Goal: Information Seeking & Learning: Check status

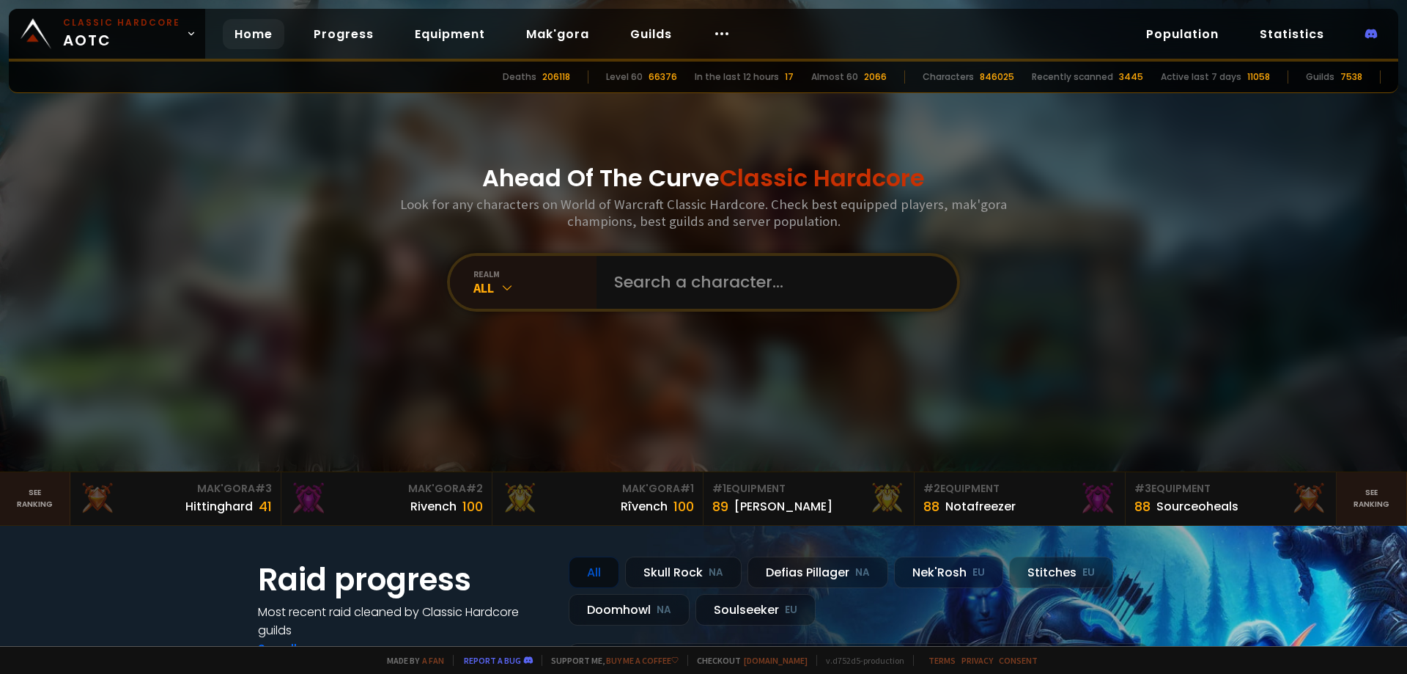
click at [627, 283] on input "text" at bounding box center [772, 282] width 334 height 53
type input "Friend"
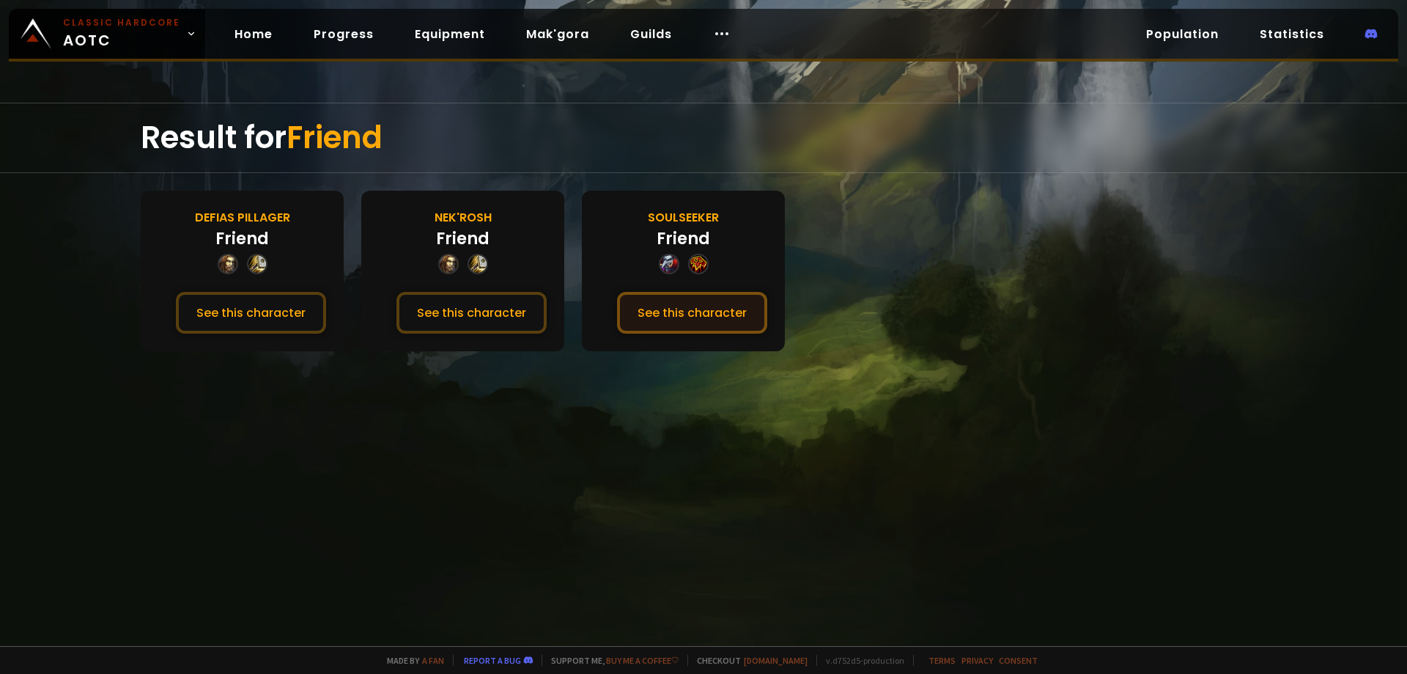
click at [672, 311] on button "See this character" at bounding box center [692, 313] width 150 height 42
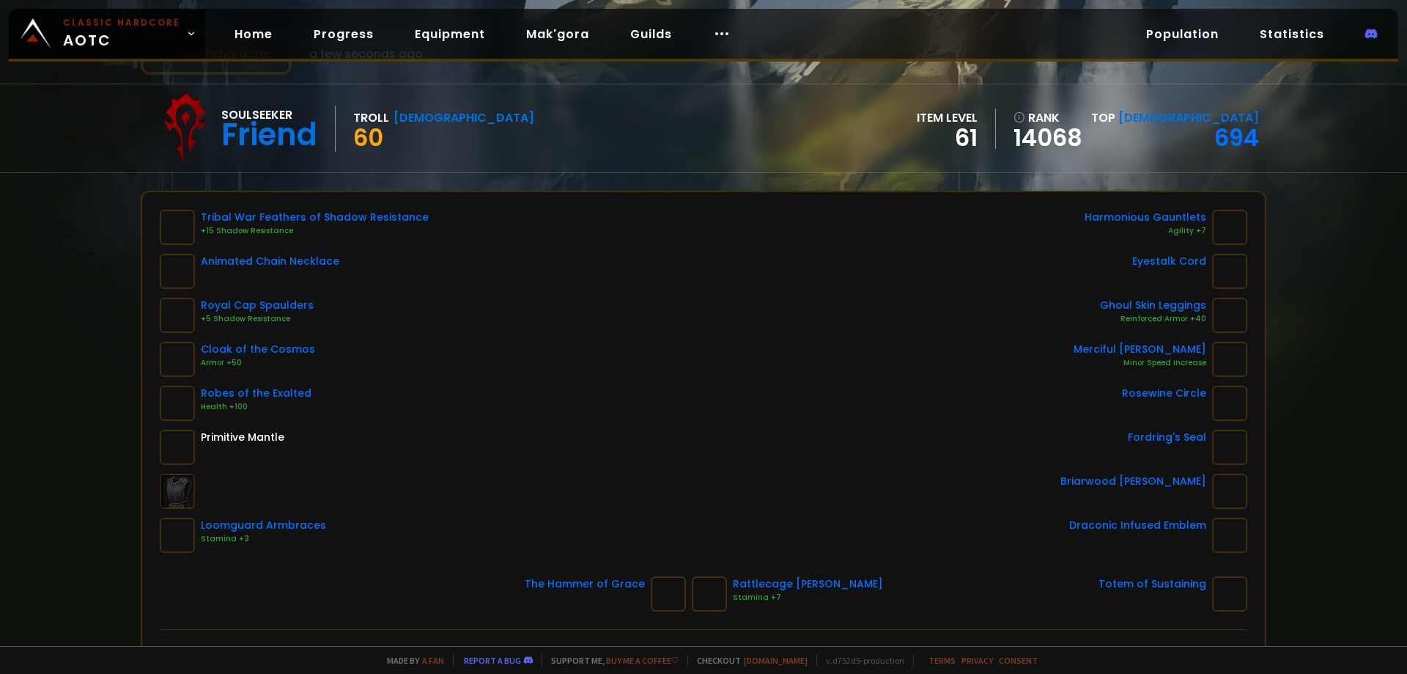
scroll to position [73, 0]
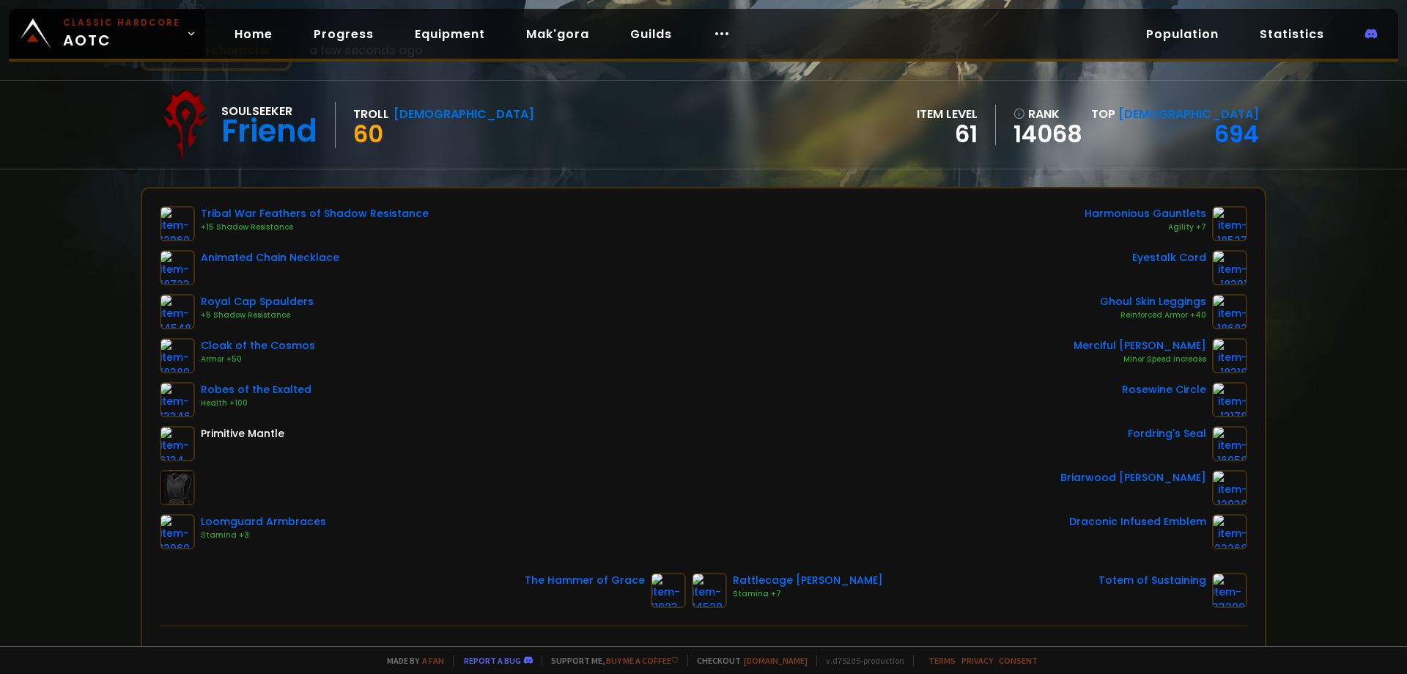
drag, startPoint x: 558, startPoint y: 150, endPoint x: 566, endPoint y: 155, distance: 8.5
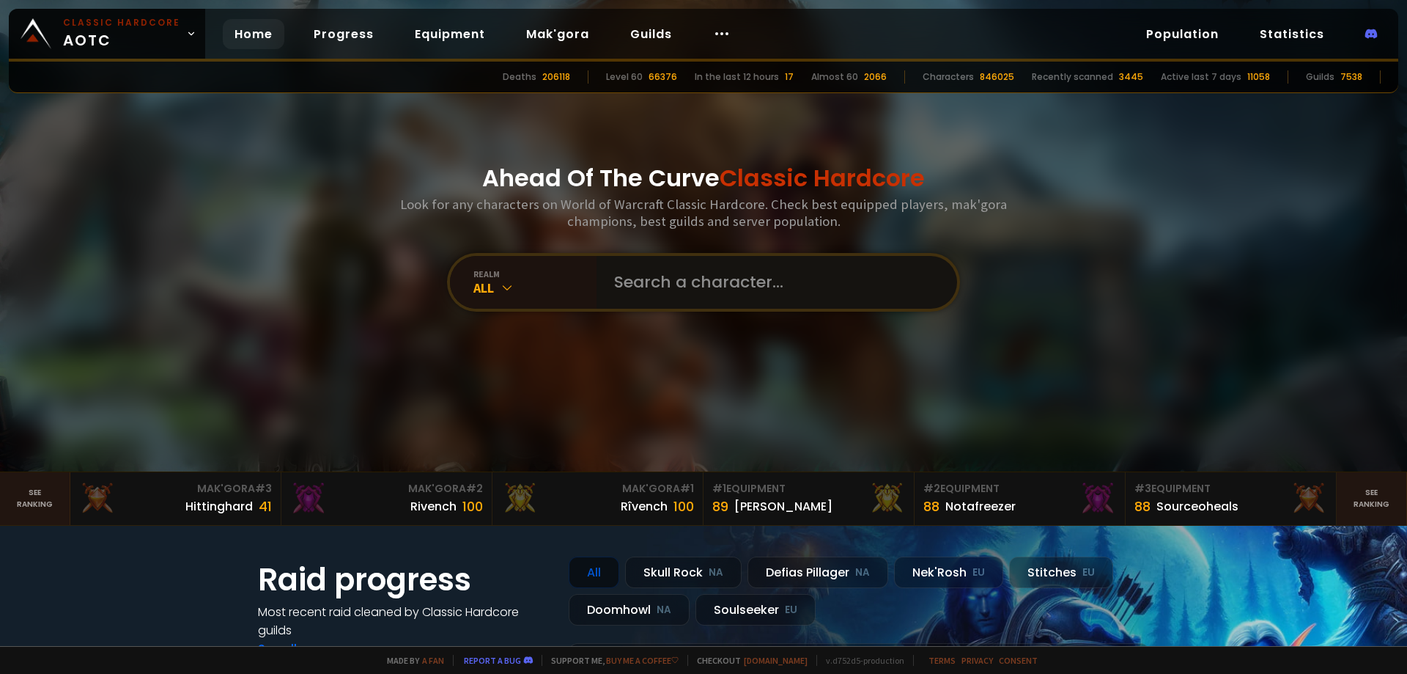
click at [683, 294] on input "text" at bounding box center [772, 282] width 334 height 53
paste input "[PERSON_NAME]"
type input "[PERSON_NAME]"
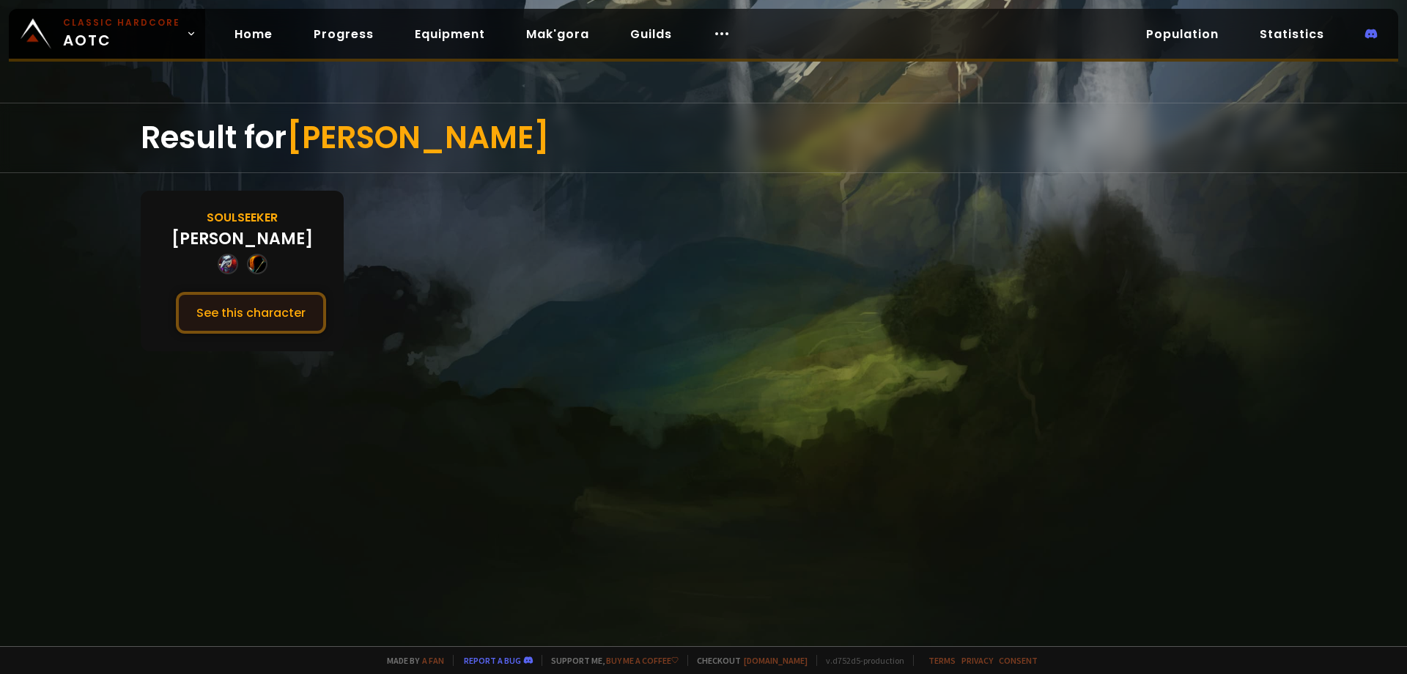
click at [272, 321] on button "See this character" at bounding box center [251, 313] width 150 height 42
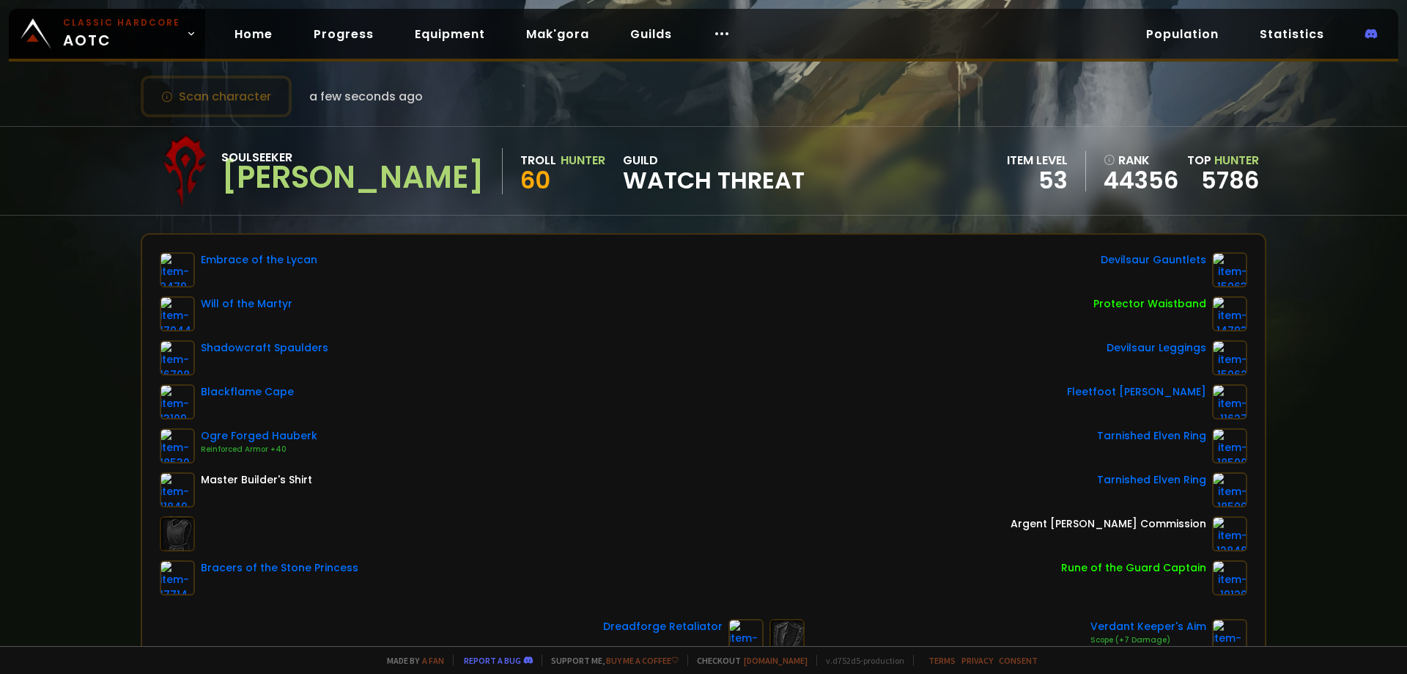
scroll to position [73, 0]
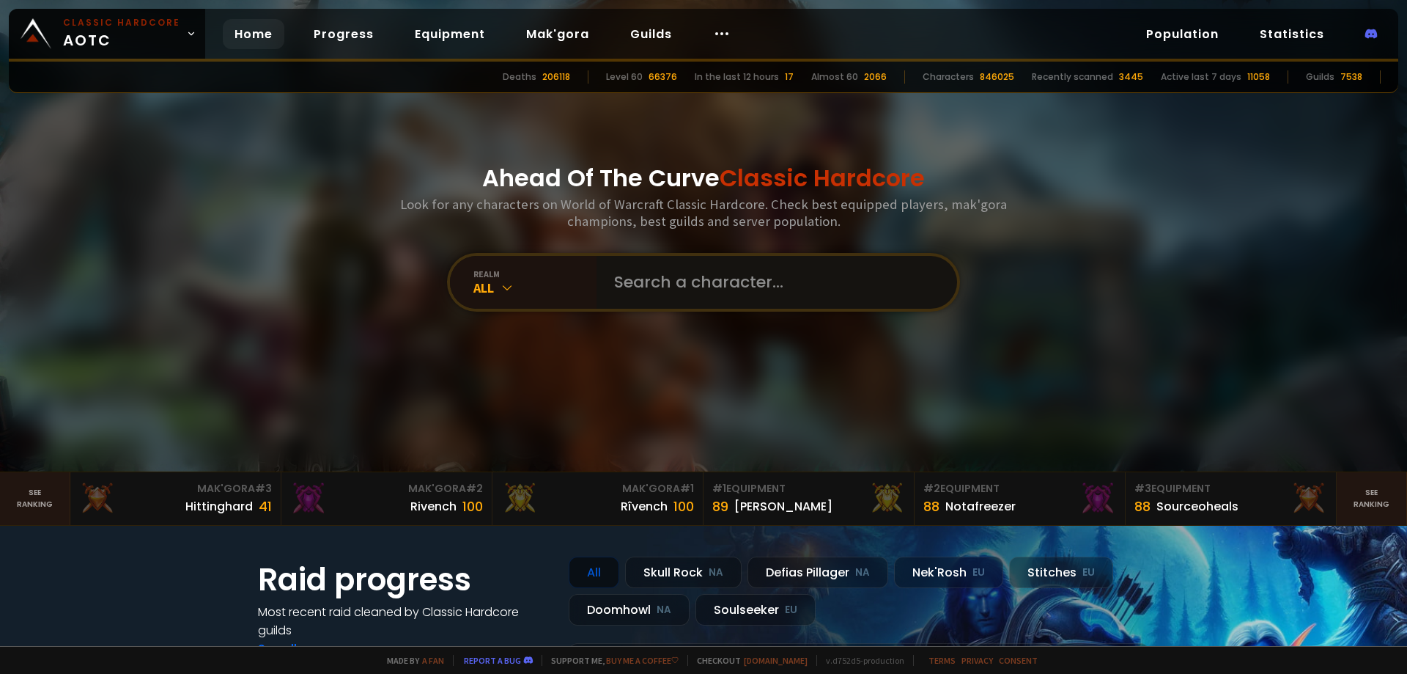
click at [707, 292] on input "text" at bounding box center [772, 282] width 334 height 53
paste input "Fenolikes"
type input "Fenolikes"
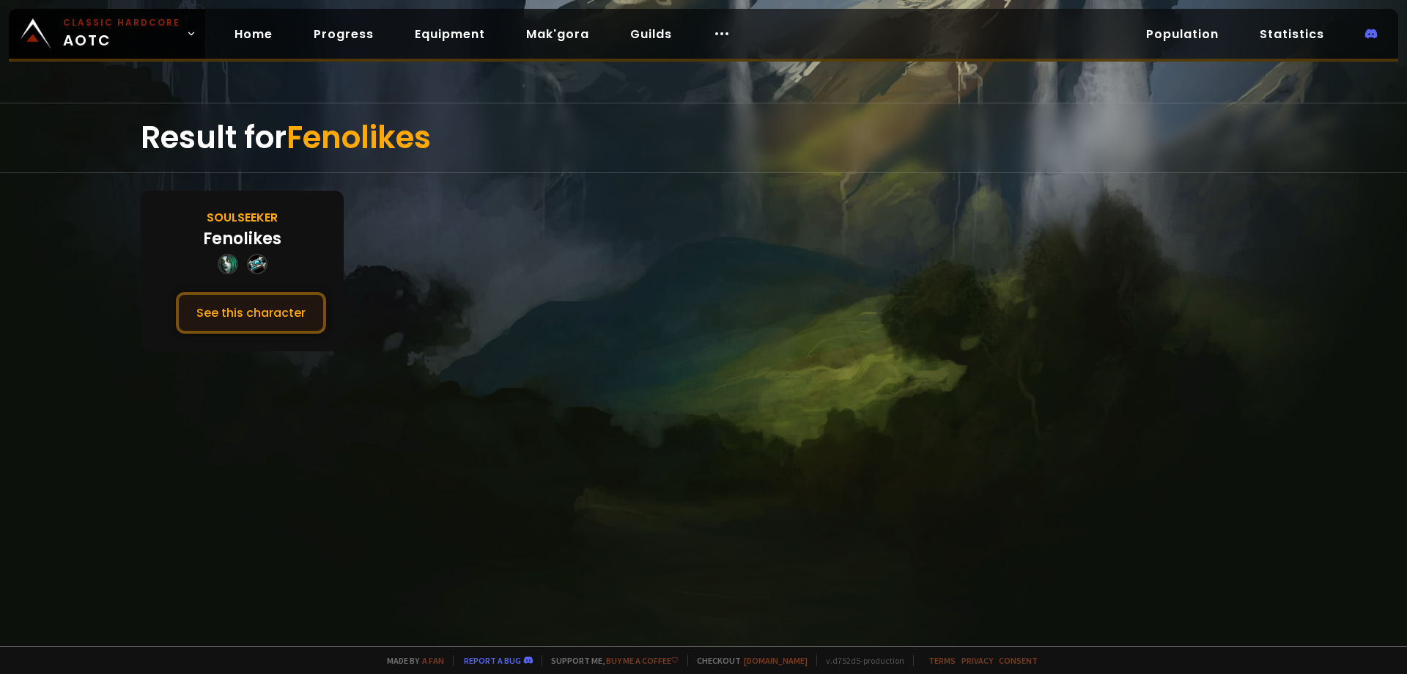
click at [264, 294] on button "See this character" at bounding box center [251, 313] width 150 height 42
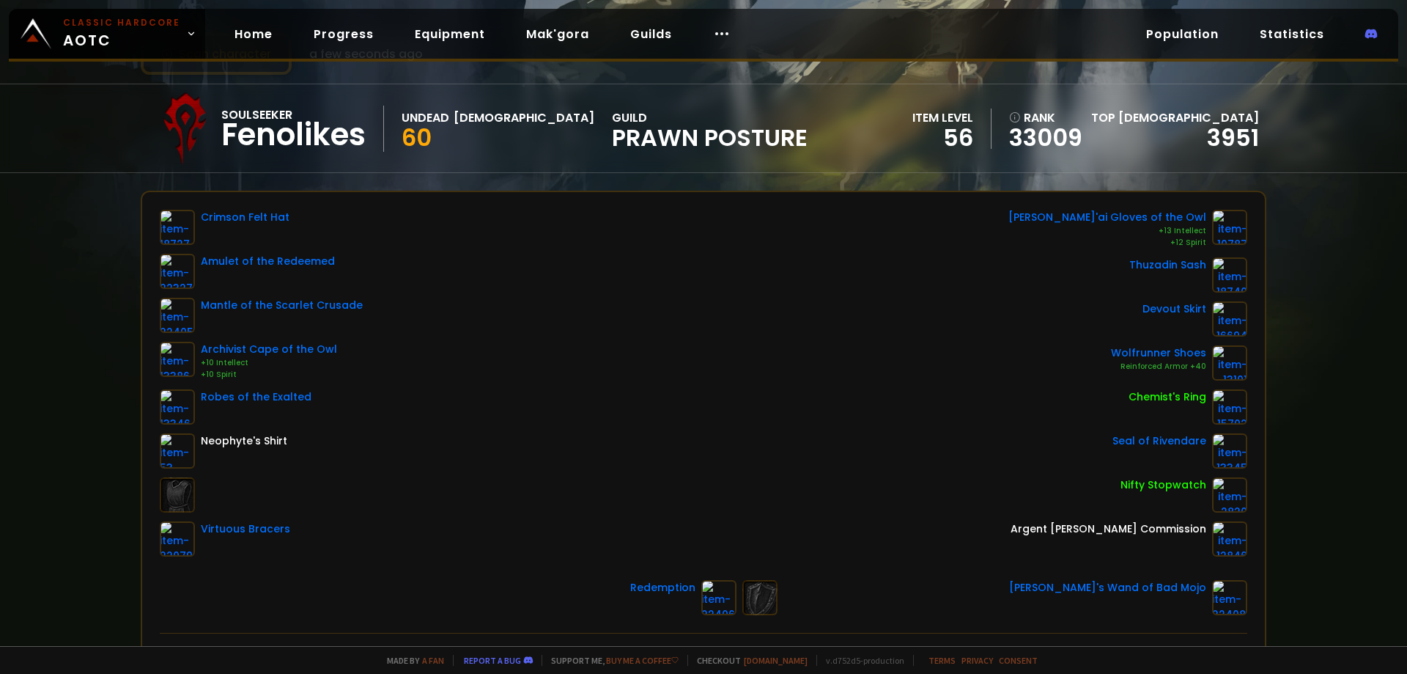
scroll to position [73, 0]
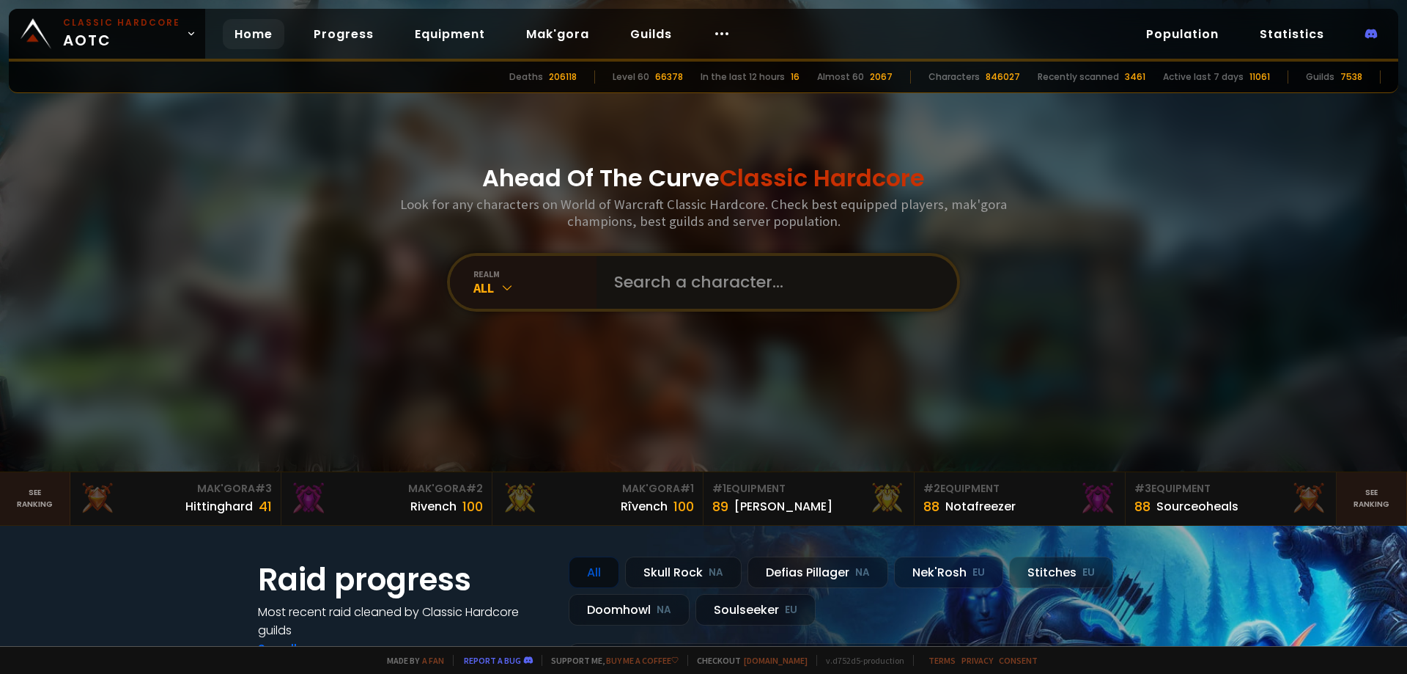
click at [676, 266] on input "text" at bounding box center [772, 282] width 334 height 53
paste input "[PERSON_NAME]"
type input "[PERSON_NAME]"
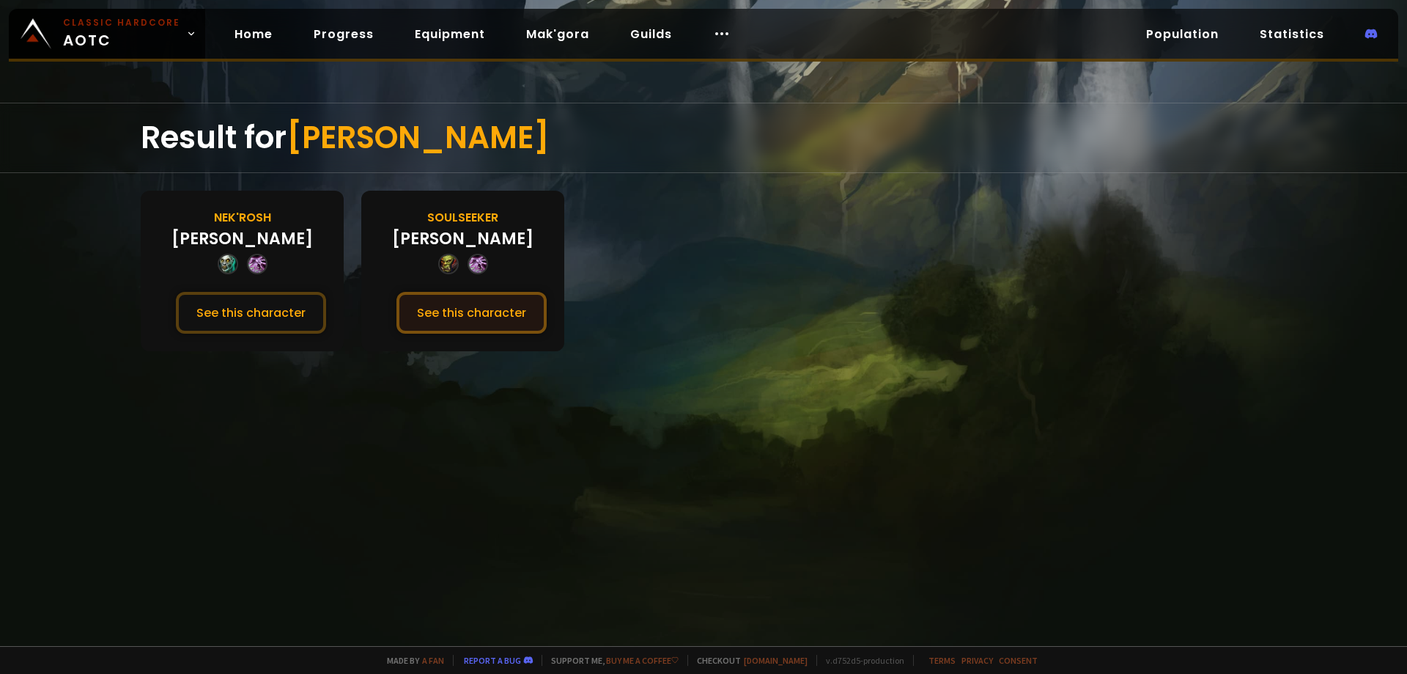
click at [438, 306] on button "See this character" at bounding box center [471, 313] width 150 height 42
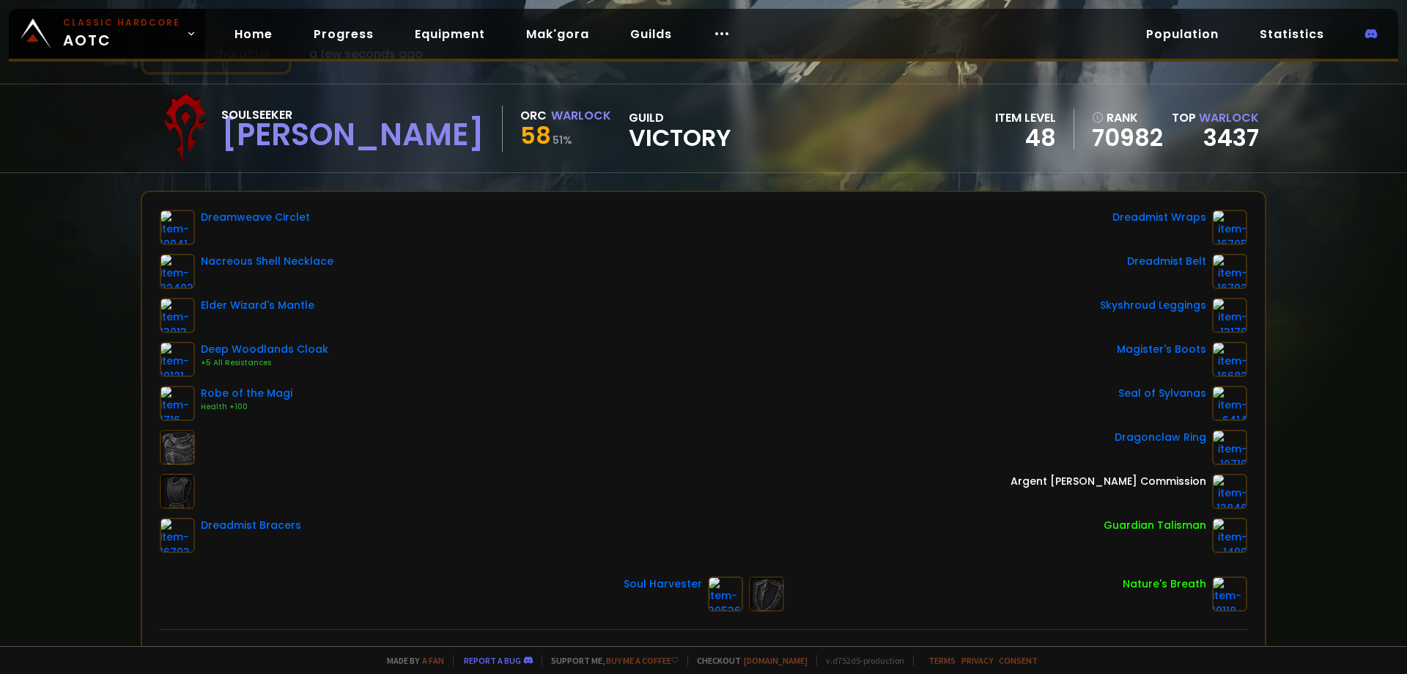
scroll to position [73, 0]
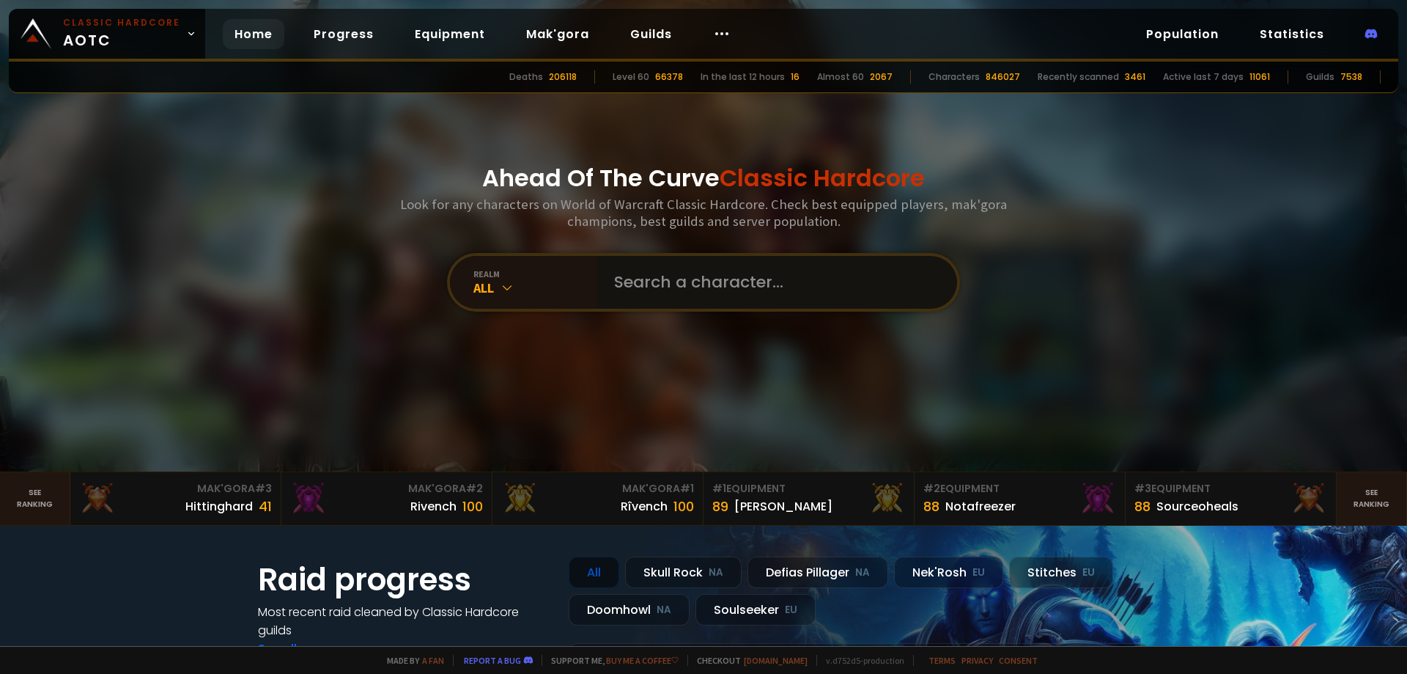
click at [664, 281] on input "text" at bounding box center [772, 282] width 334 height 53
paste input "Darkstitch"
type input "Darkstitch"
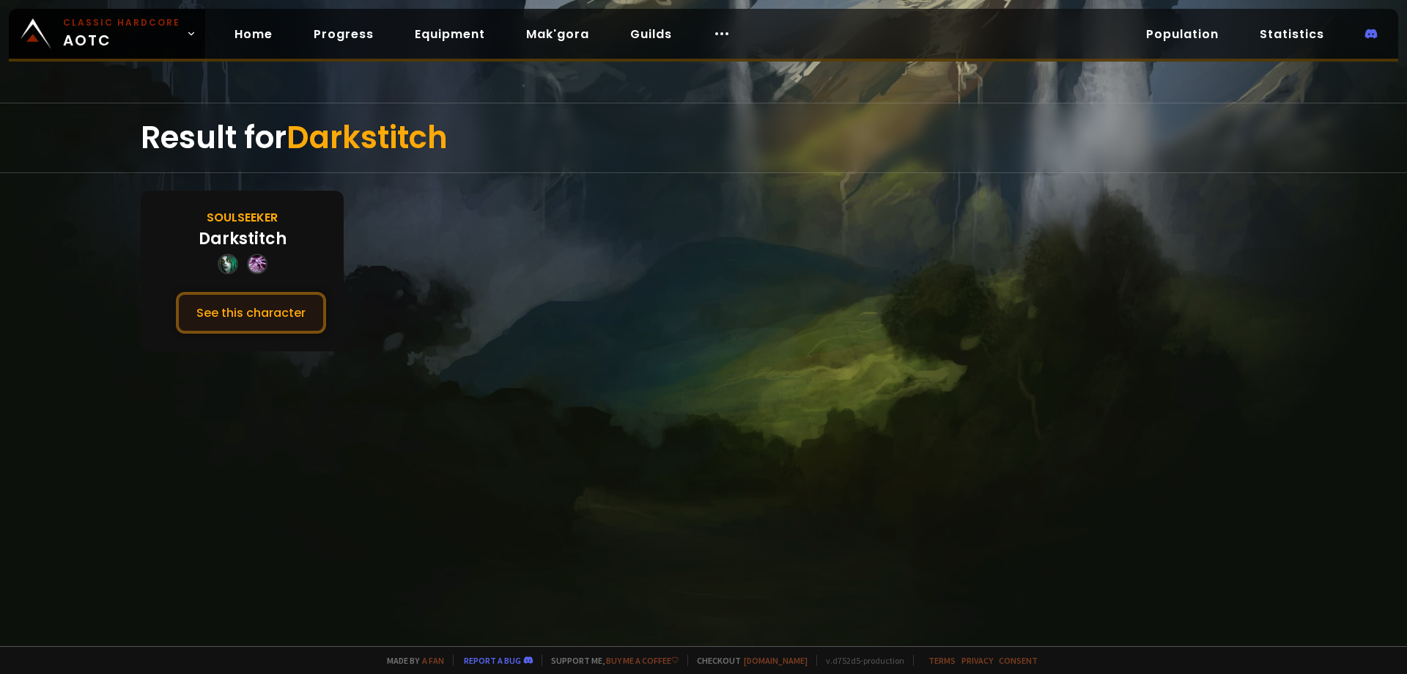
click at [281, 316] on button "See this character" at bounding box center [251, 313] width 150 height 42
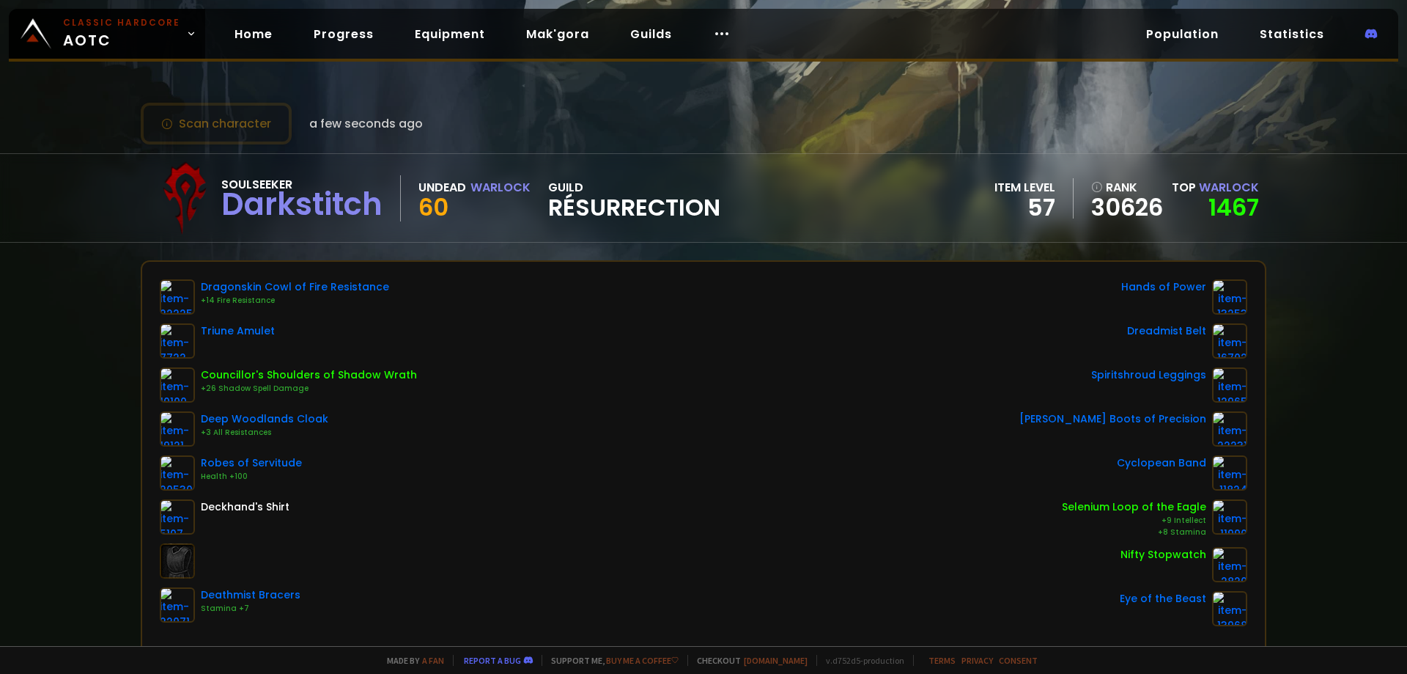
drag, startPoint x: 457, startPoint y: 339, endPoint x: 449, endPoint y: 331, distance: 12.4
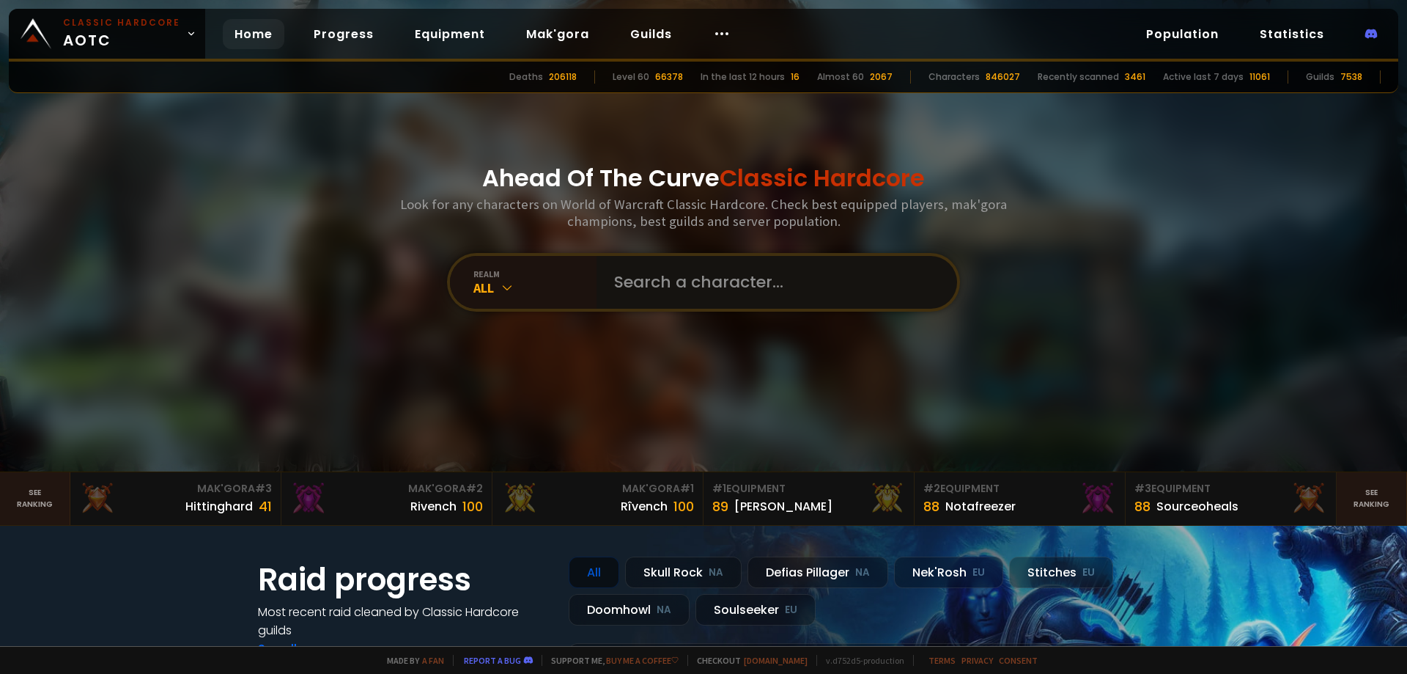
click at [640, 287] on input "text" at bounding box center [772, 282] width 334 height 53
paste input "Mikadô"
type input "Mikadô"
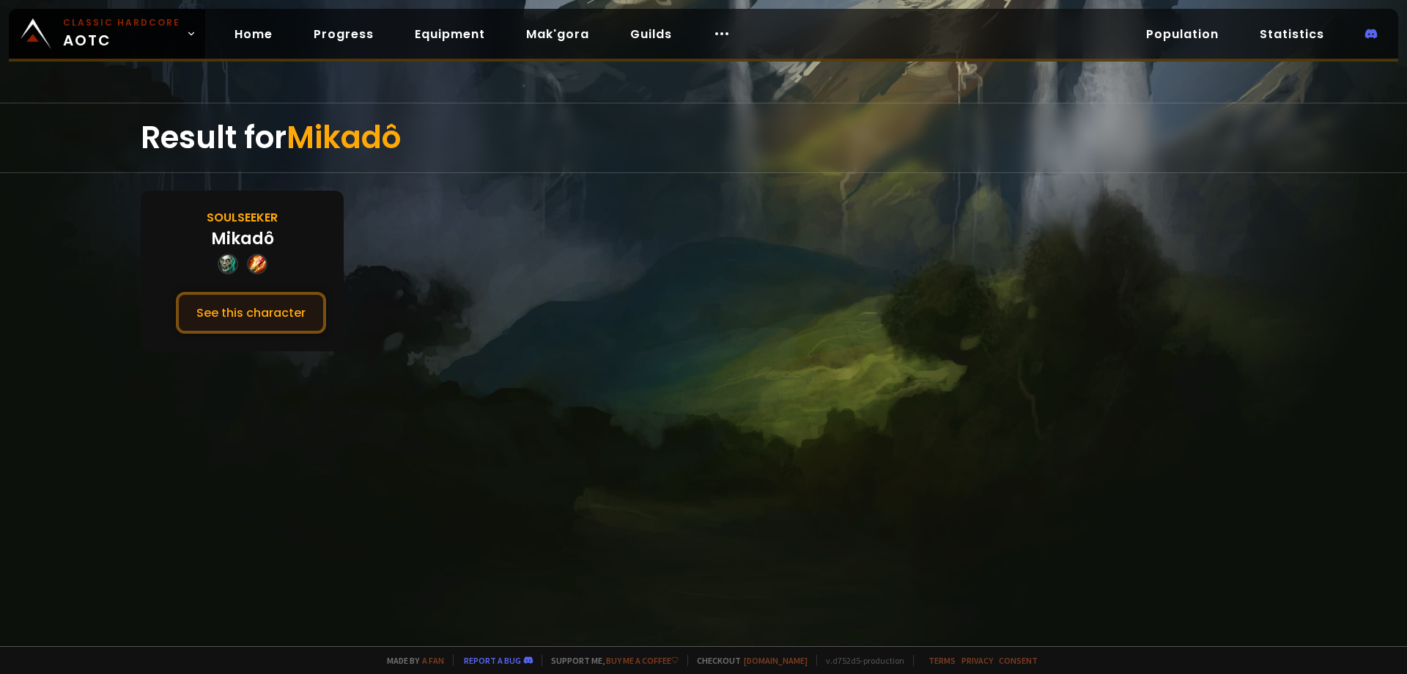
click at [268, 314] on button "See this character" at bounding box center [251, 313] width 150 height 42
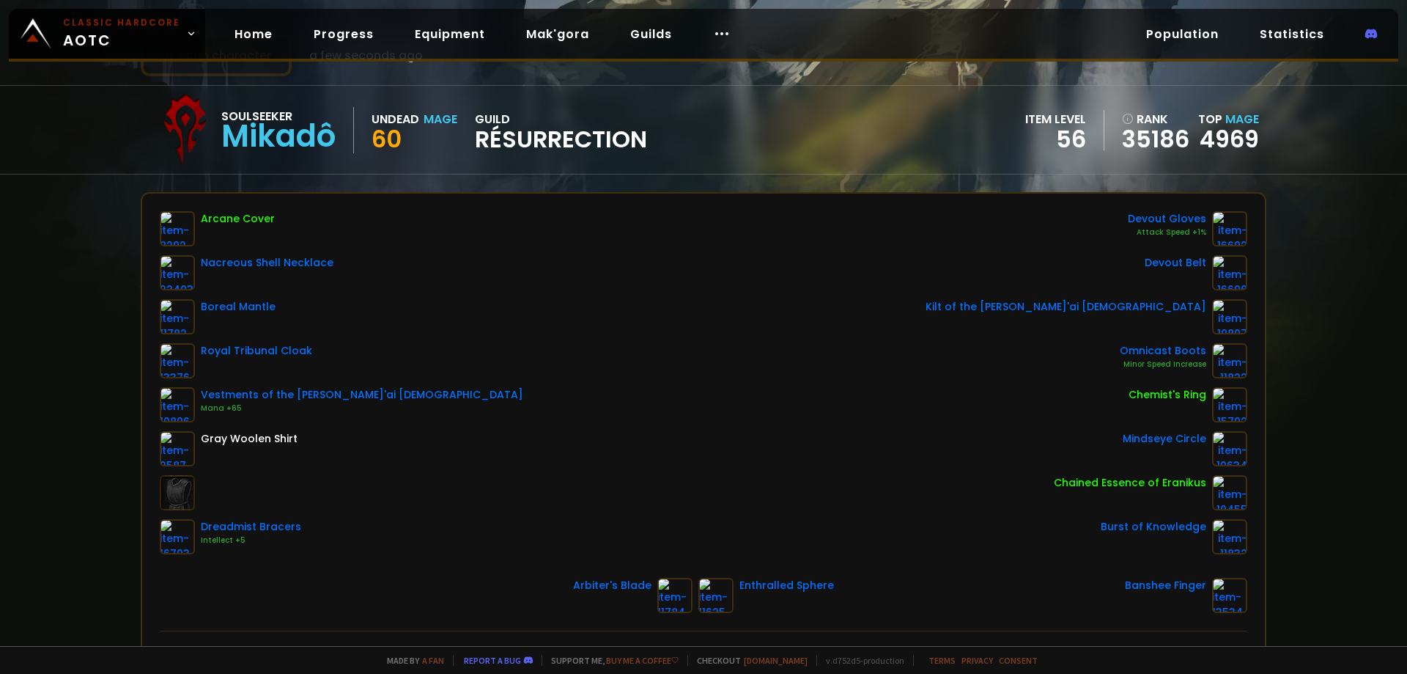
scroll to position [73, 0]
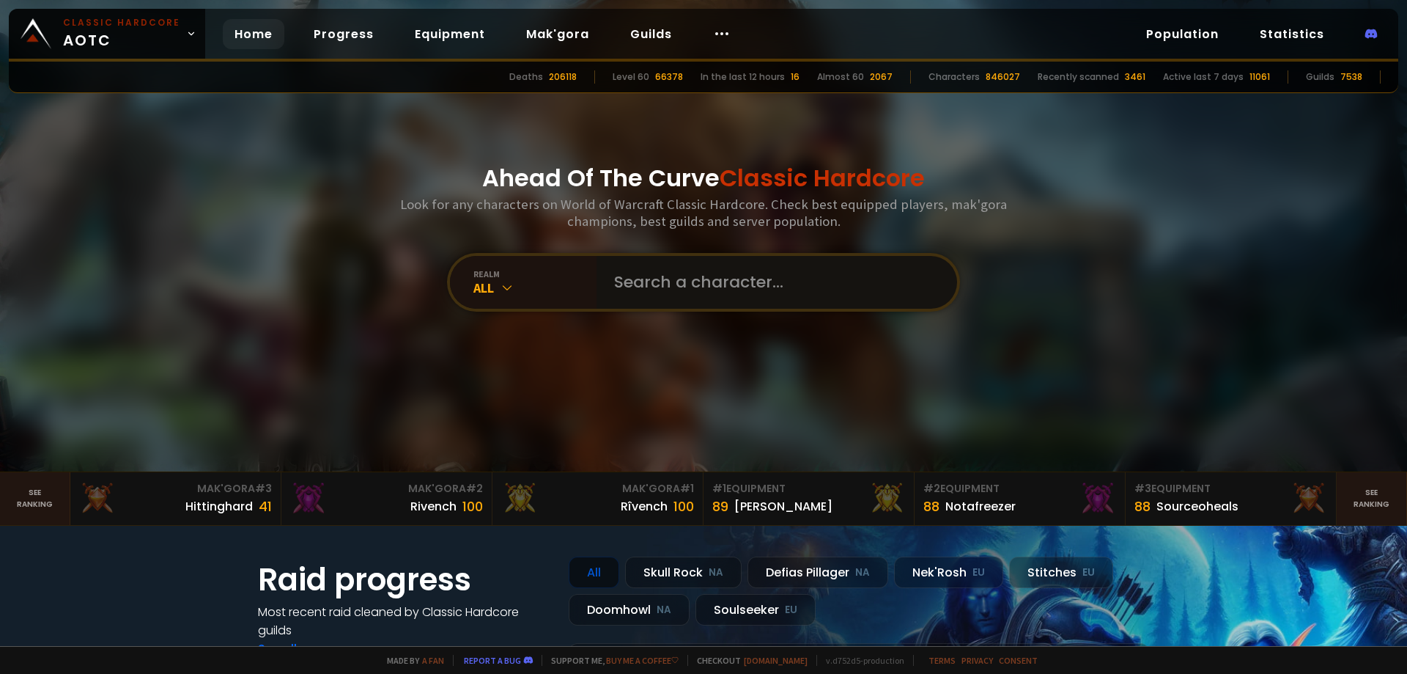
click at [666, 284] on input "text" at bounding box center [772, 282] width 334 height 53
paste input "Zodrak"
type input "Zodrak"
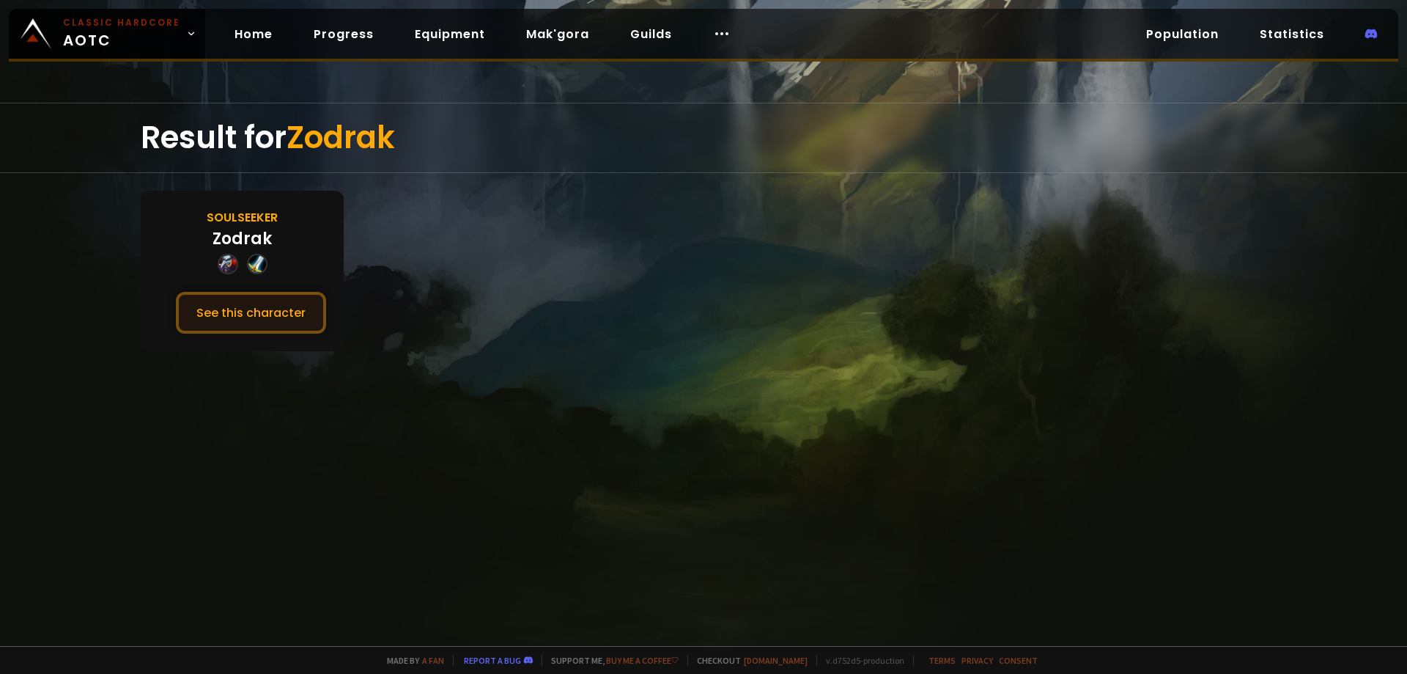
click at [297, 299] on button "See this character" at bounding box center [251, 313] width 150 height 42
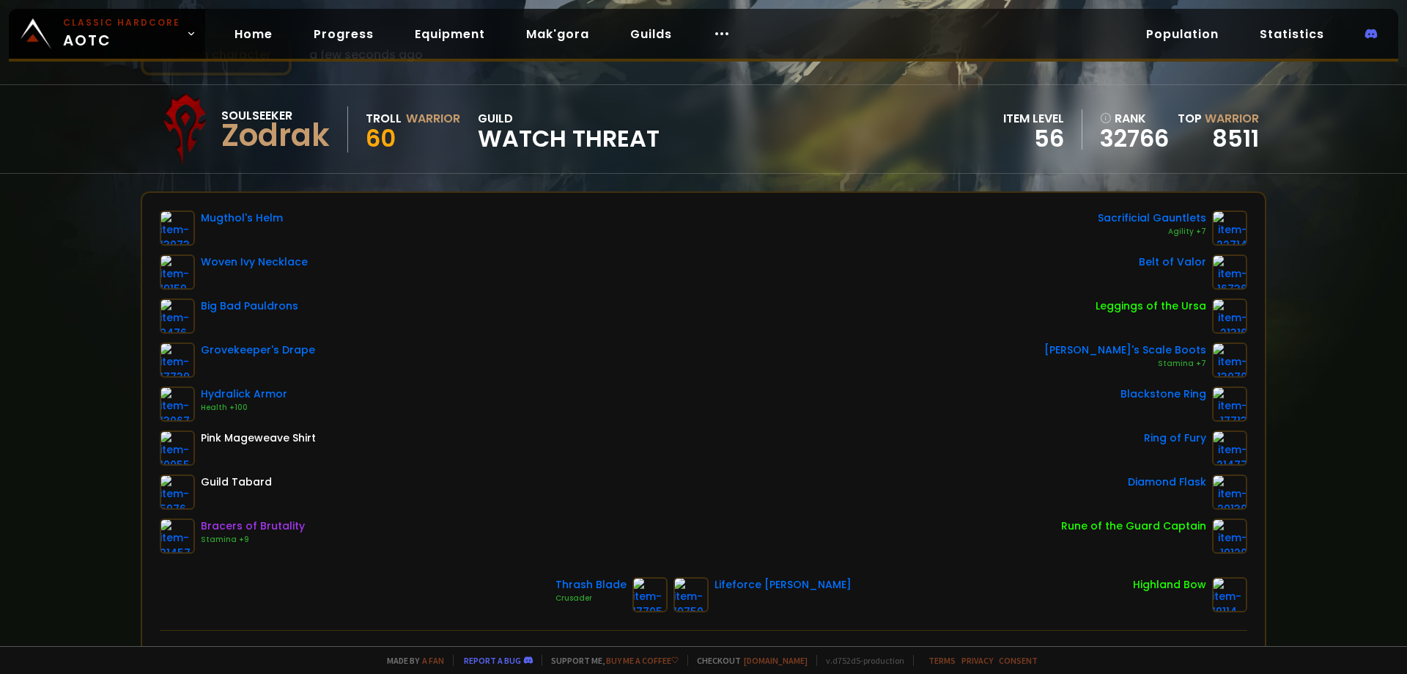
scroll to position [73, 0]
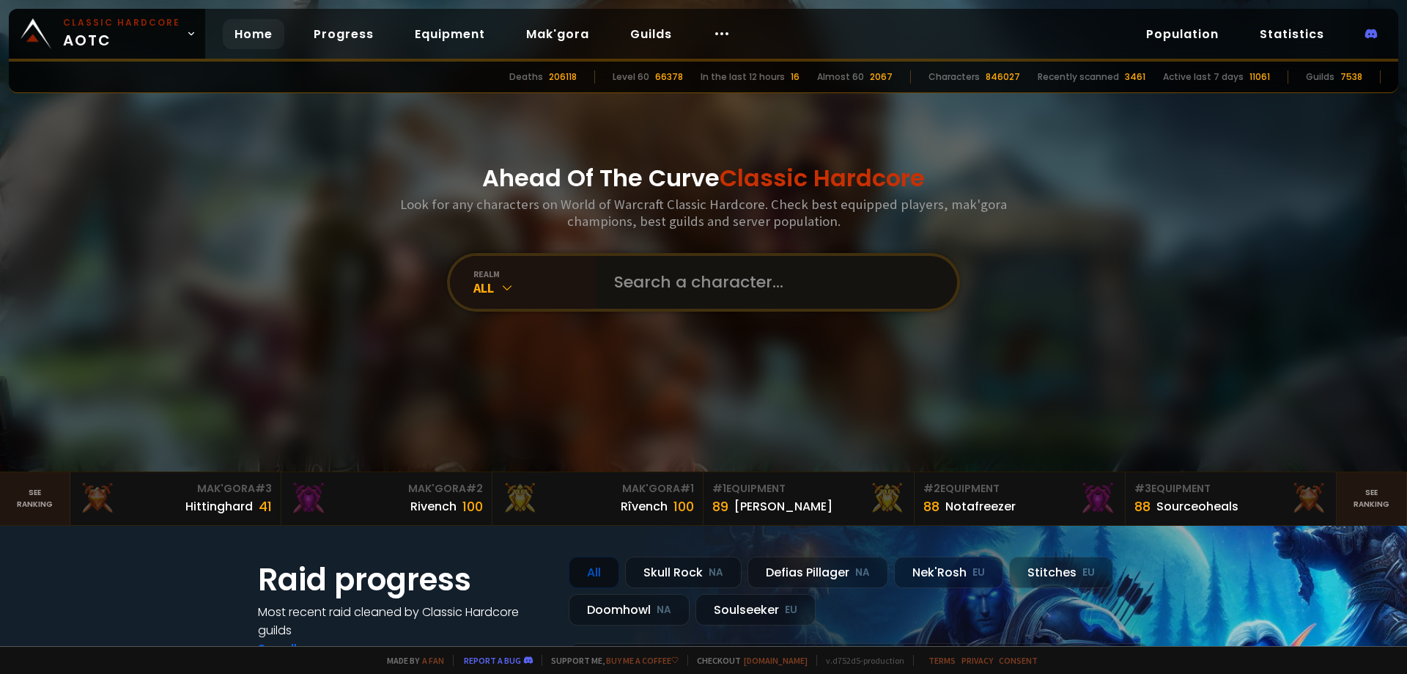
click at [665, 284] on input "text" at bounding box center [772, 282] width 334 height 53
paste input "Arishem"
type input "Arishem"
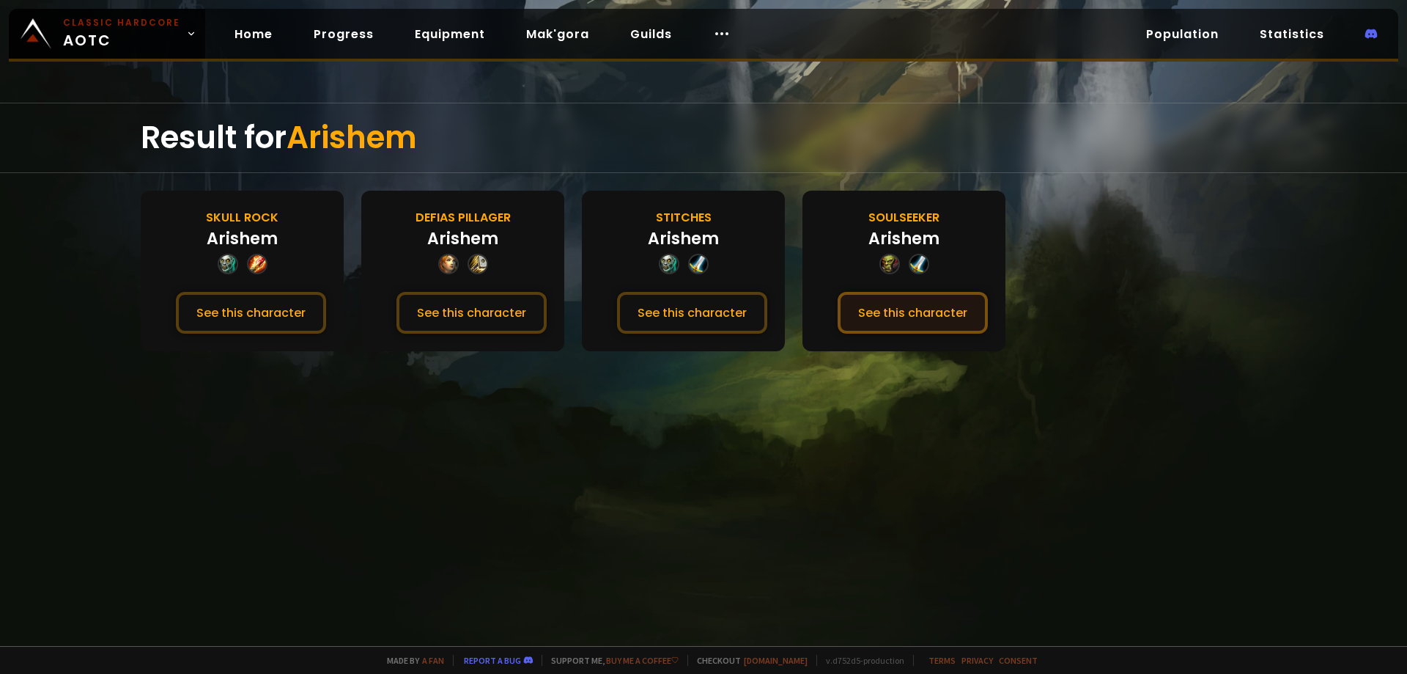
click at [931, 311] on button "See this character" at bounding box center [913, 313] width 150 height 42
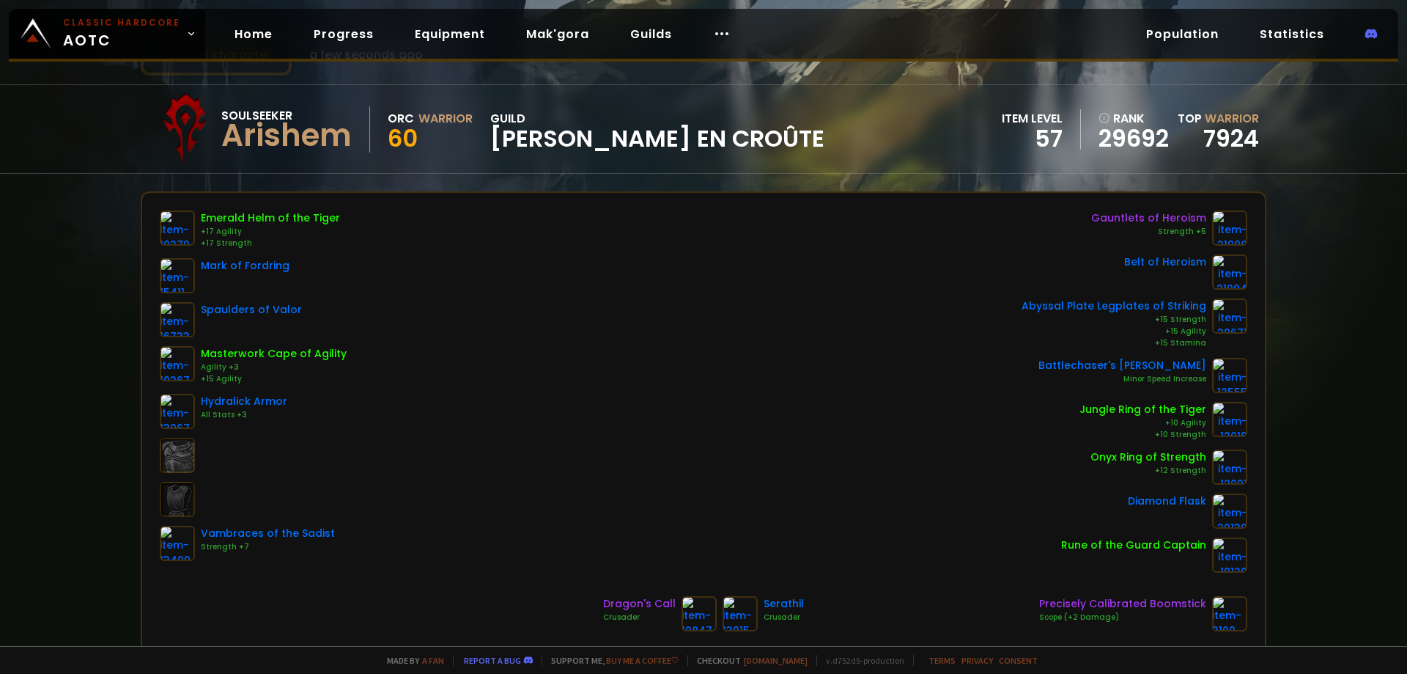
scroll to position [73, 0]
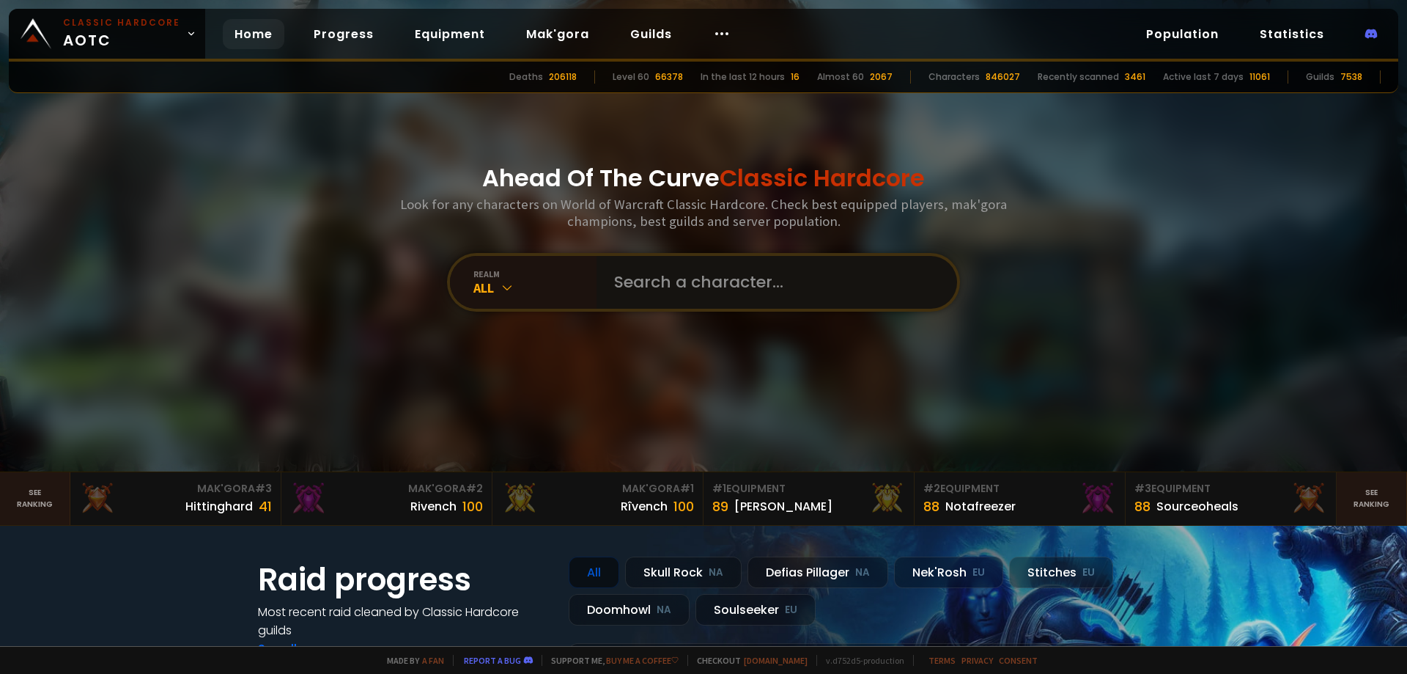
click at [677, 271] on input "text" at bounding box center [772, 282] width 334 height 53
paste input "Foosi"
type input "Foosi"
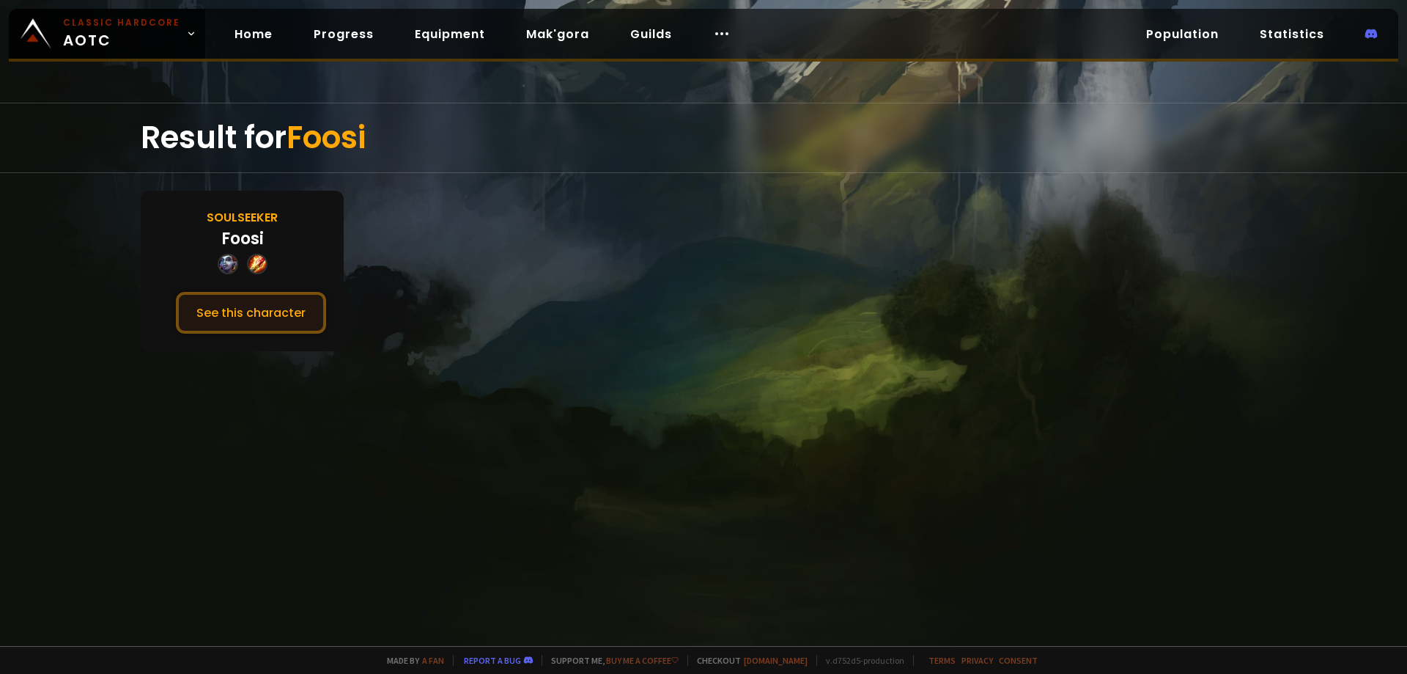
click at [260, 305] on button "See this character" at bounding box center [251, 313] width 150 height 42
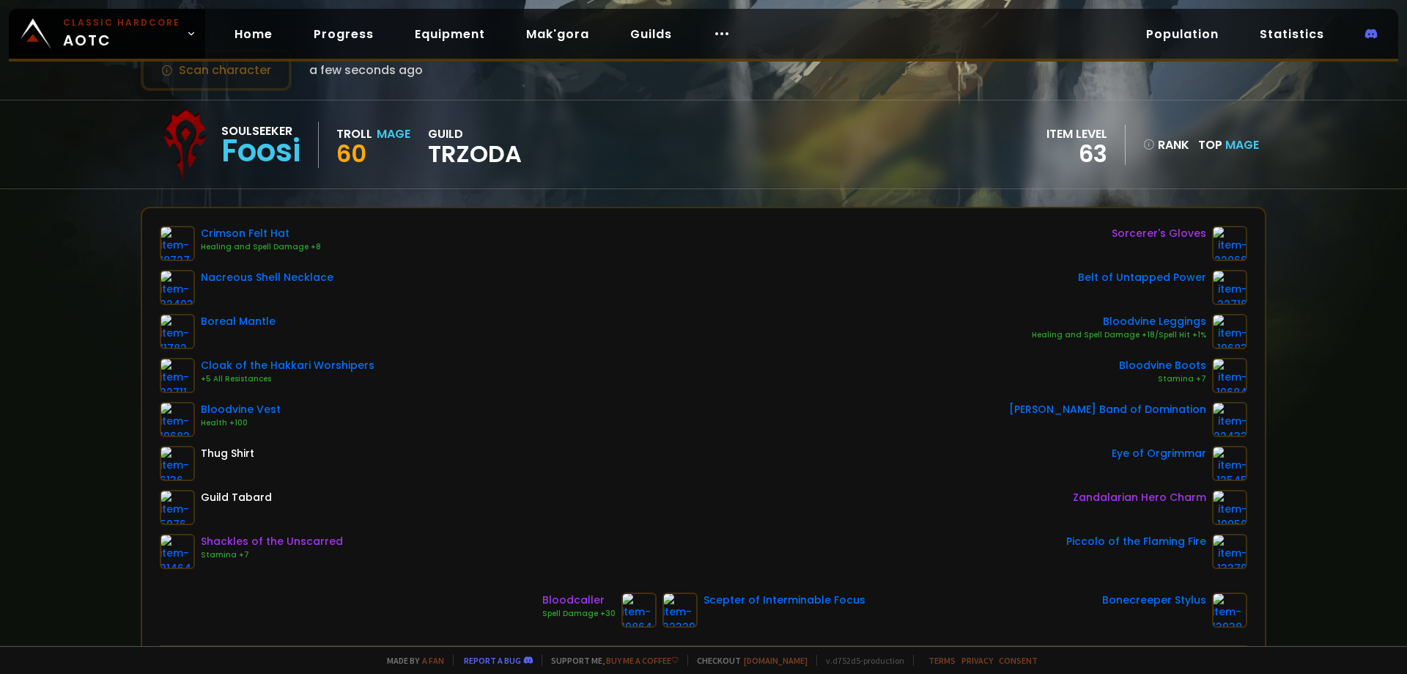
scroll to position [73, 0]
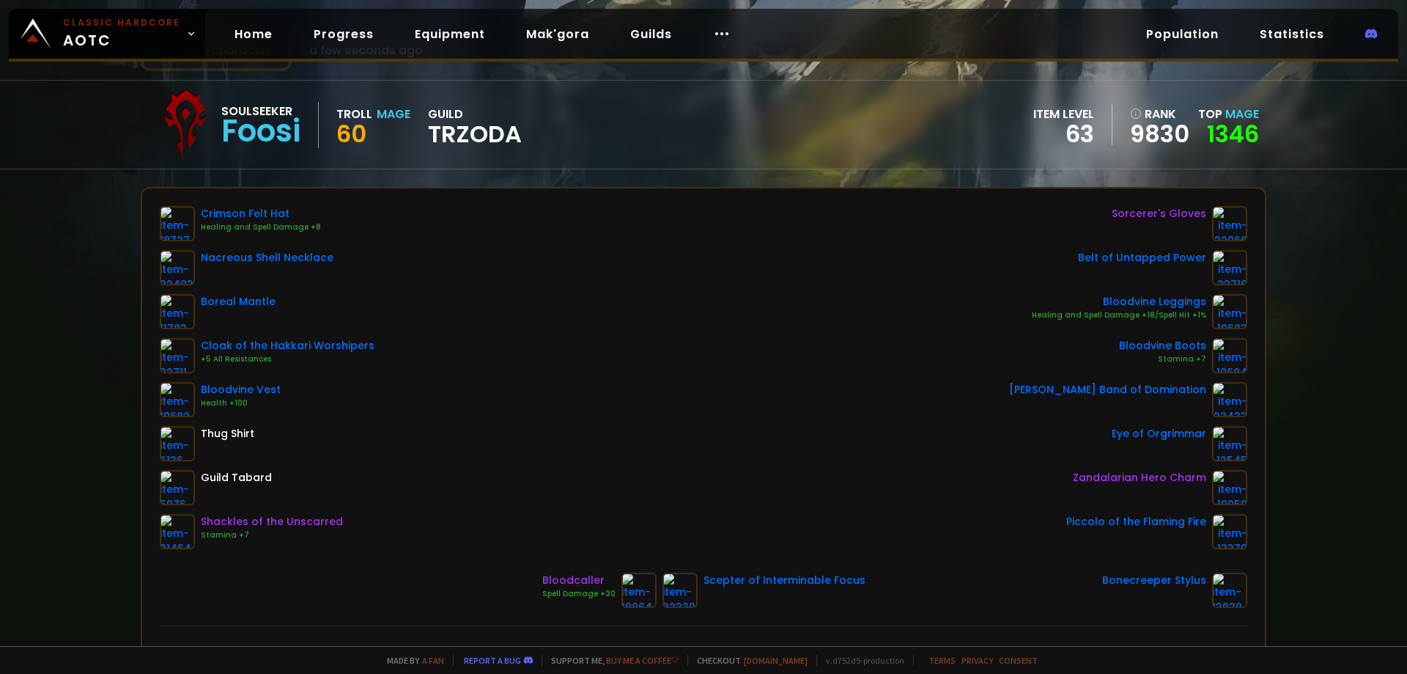
drag, startPoint x: 451, startPoint y: 204, endPoint x: 467, endPoint y: 197, distance: 16.7
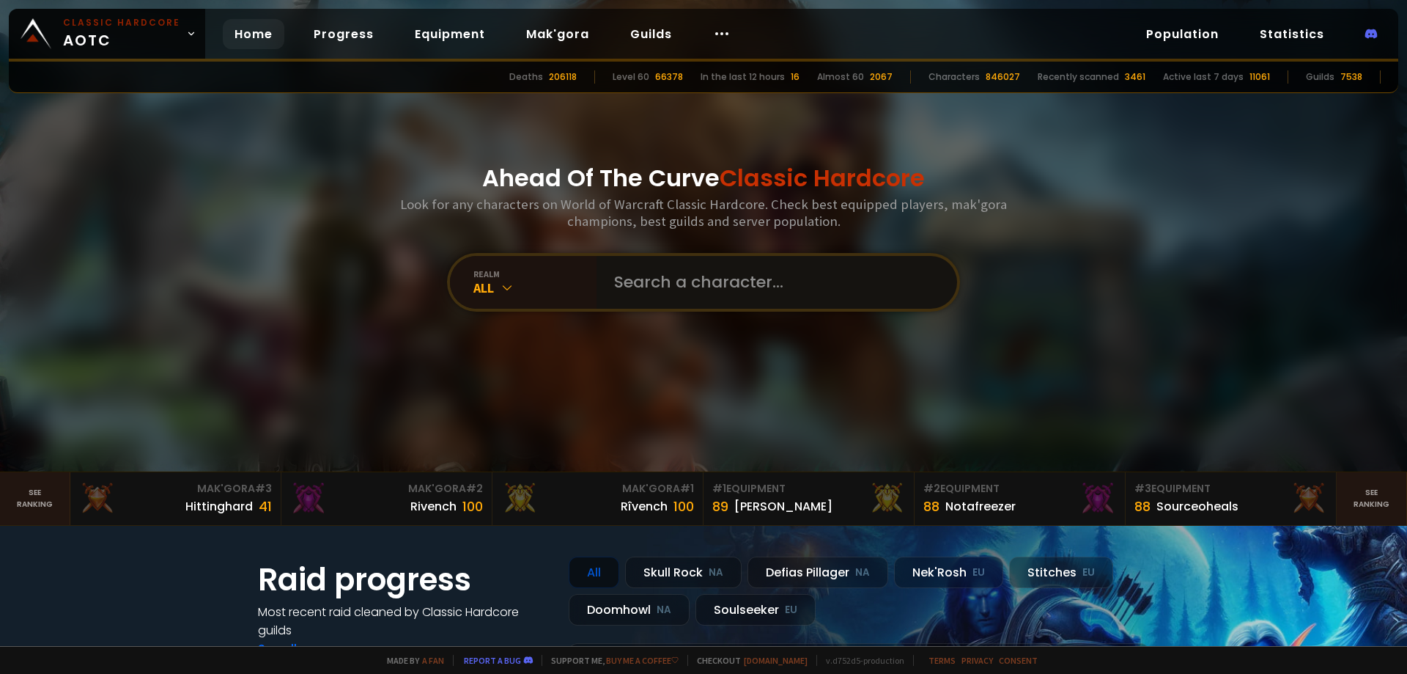
click at [644, 281] on input "text" at bounding box center [772, 282] width 334 height 53
click at [687, 286] on input "text" at bounding box center [772, 282] width 334 height 53
type input "arishem"
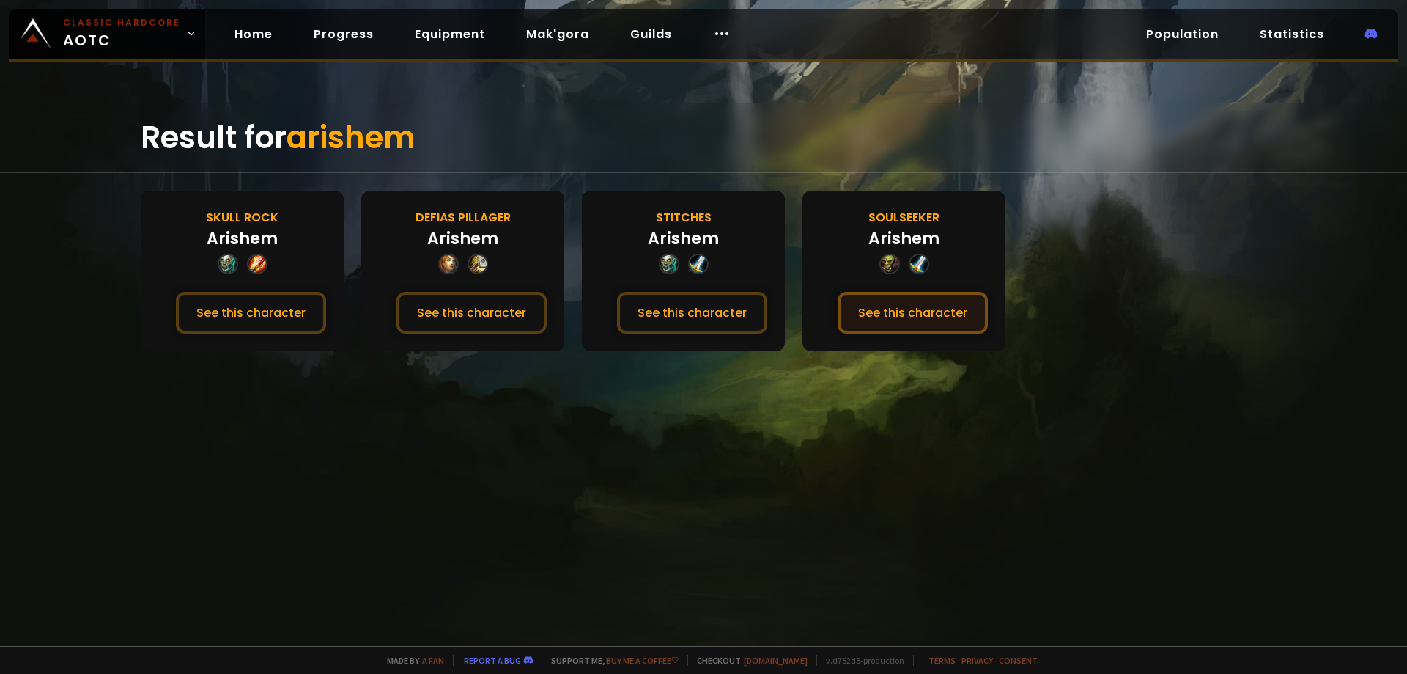
click at [940, 310] on button "See this character" at bounding box center [913, 313] width 150 height 42
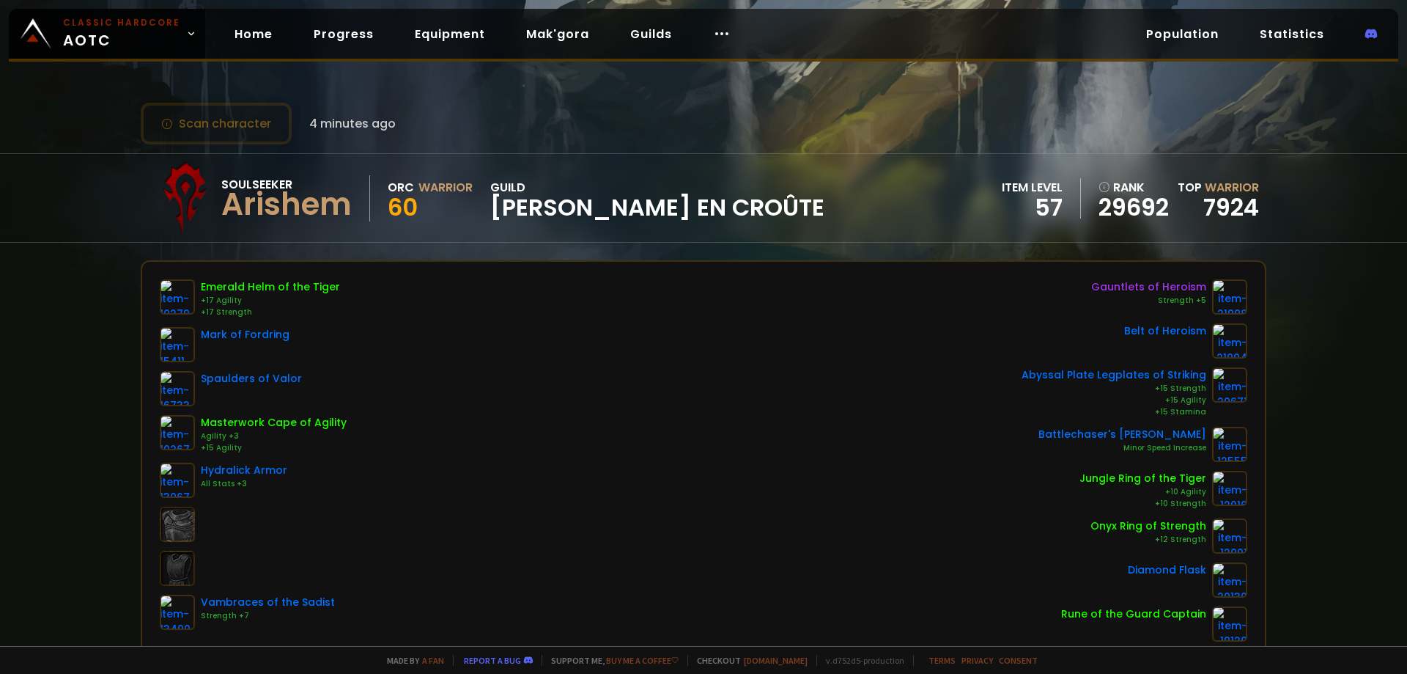
drag, startPoint x: 265, startPoint y: 171, endPoint x: 325, endPoint y: 180, distance: 61.4
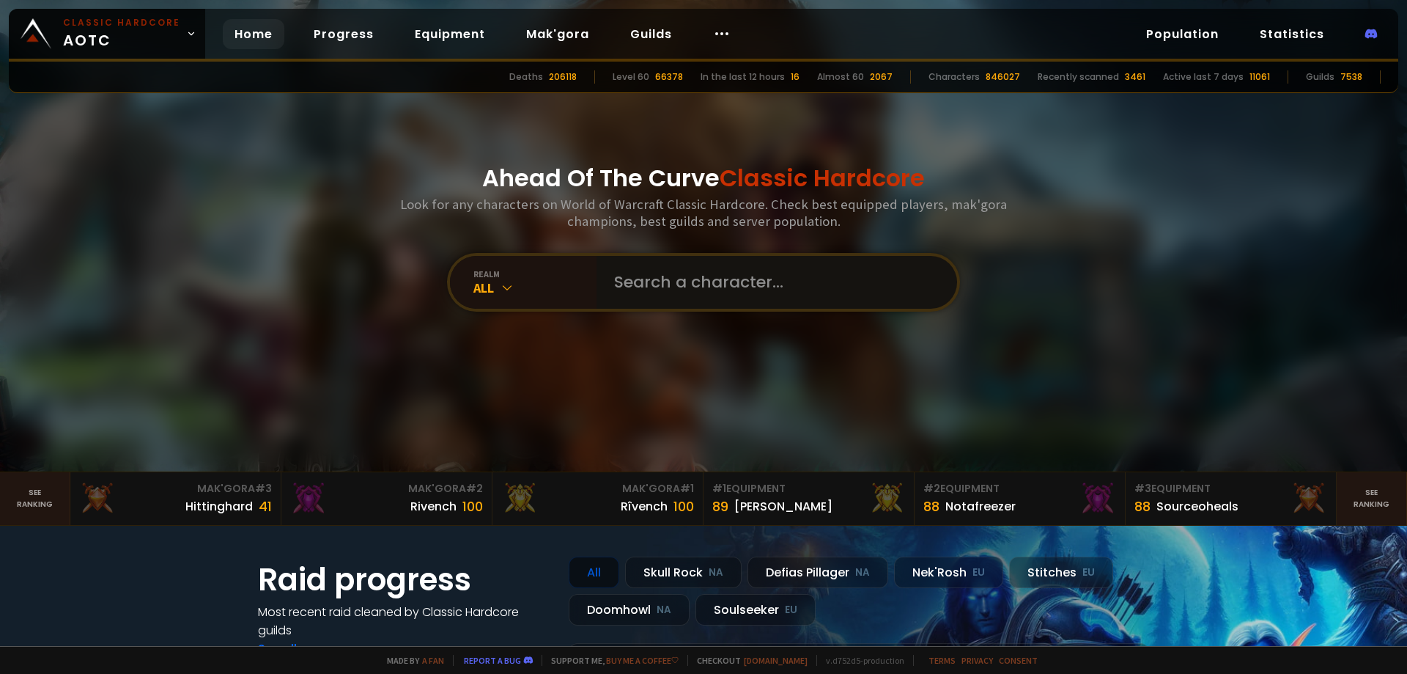
click at [664, 288] on input "text" at bounding box center [772, 282] width 334 height 53
paste input "Foosi"
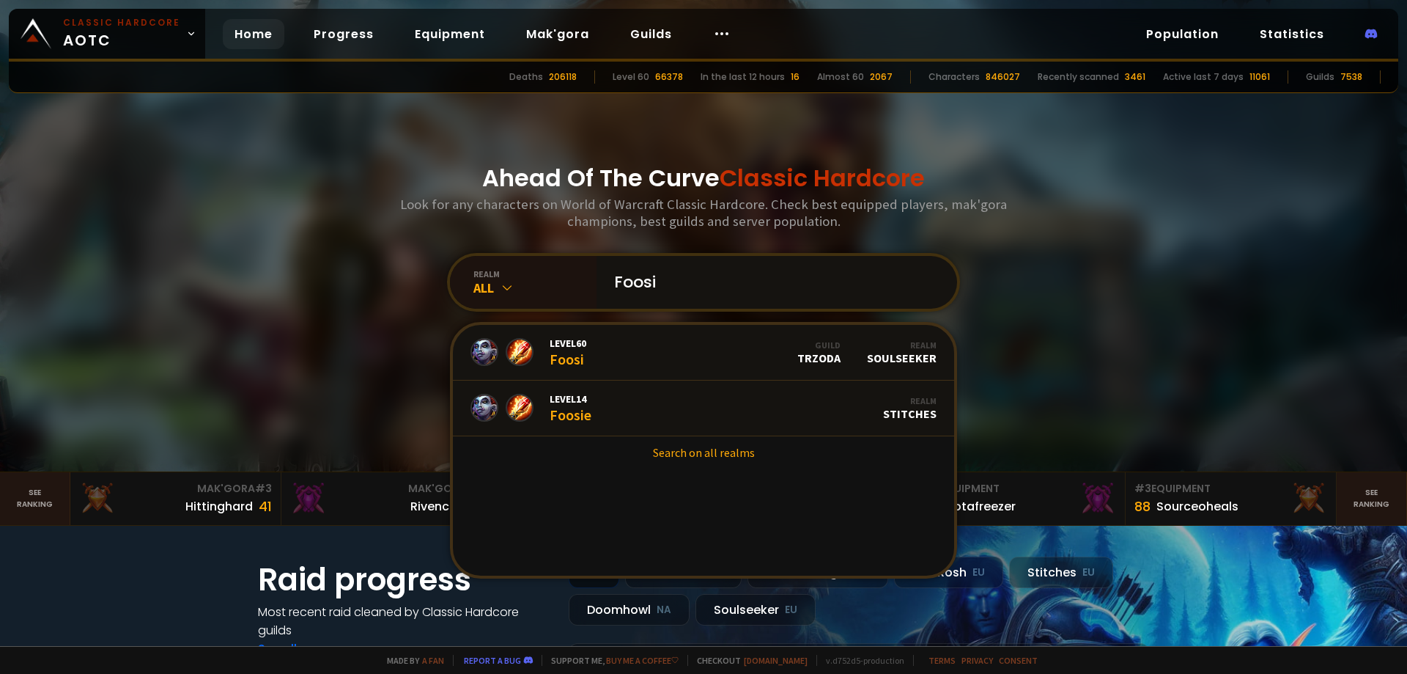
drag, startPoint x: 671, startPoint y: 286, endPoint x: 378, endPoint y: 296, distance: 292.6
click at [378, 296] on div "Ahead Of The Curve Classic Hardcore Look for any characters on World of Warcraf…" at bounding box center [703, 235] width 883 height 471
paste input "Tessayga"
type input "Tessayga"
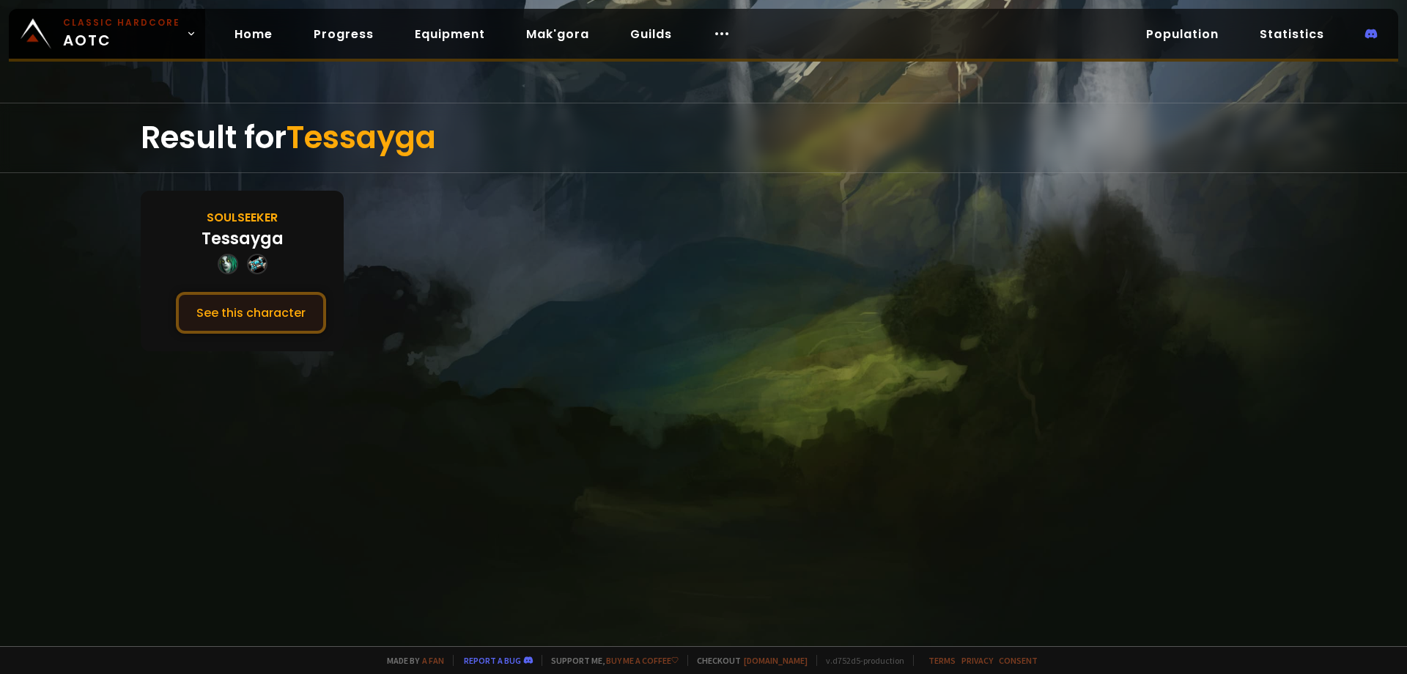
click at [285, 312] on button "See this character" at bounding box center [251, 313] width 150 height 42
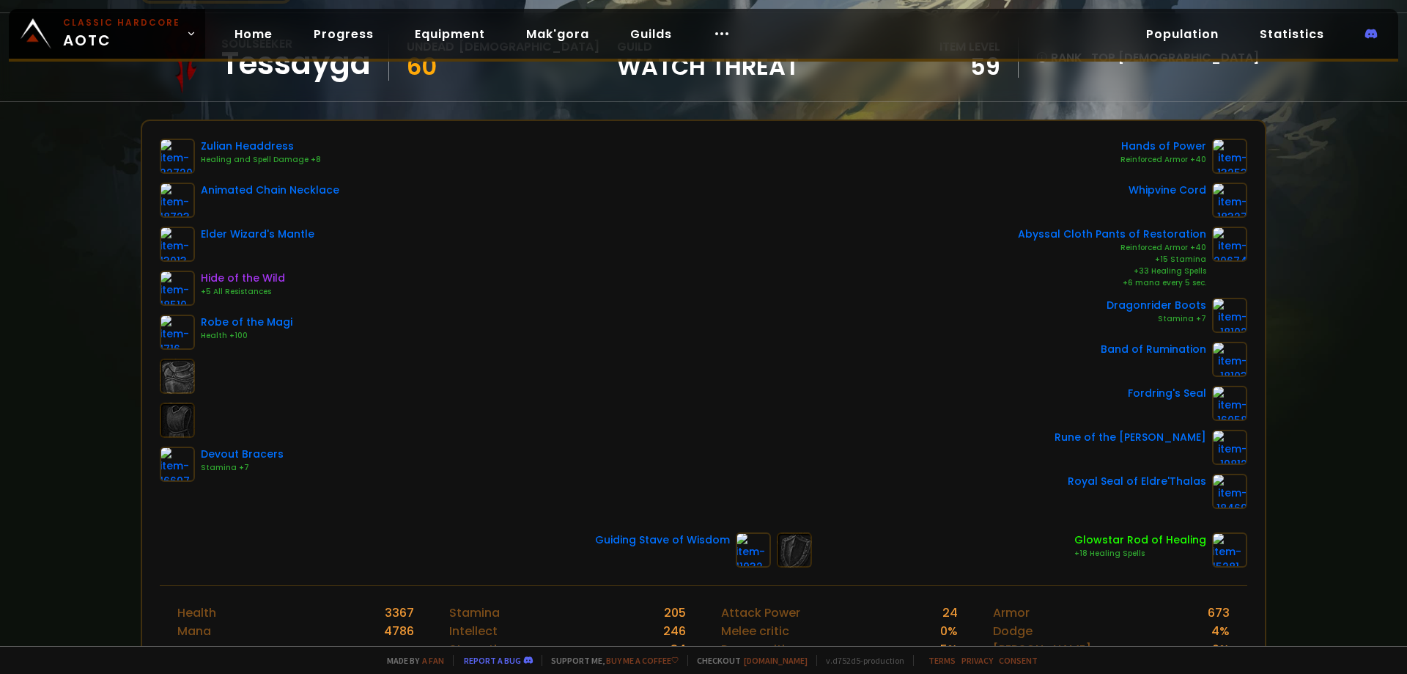
scroll to position [147, 0]
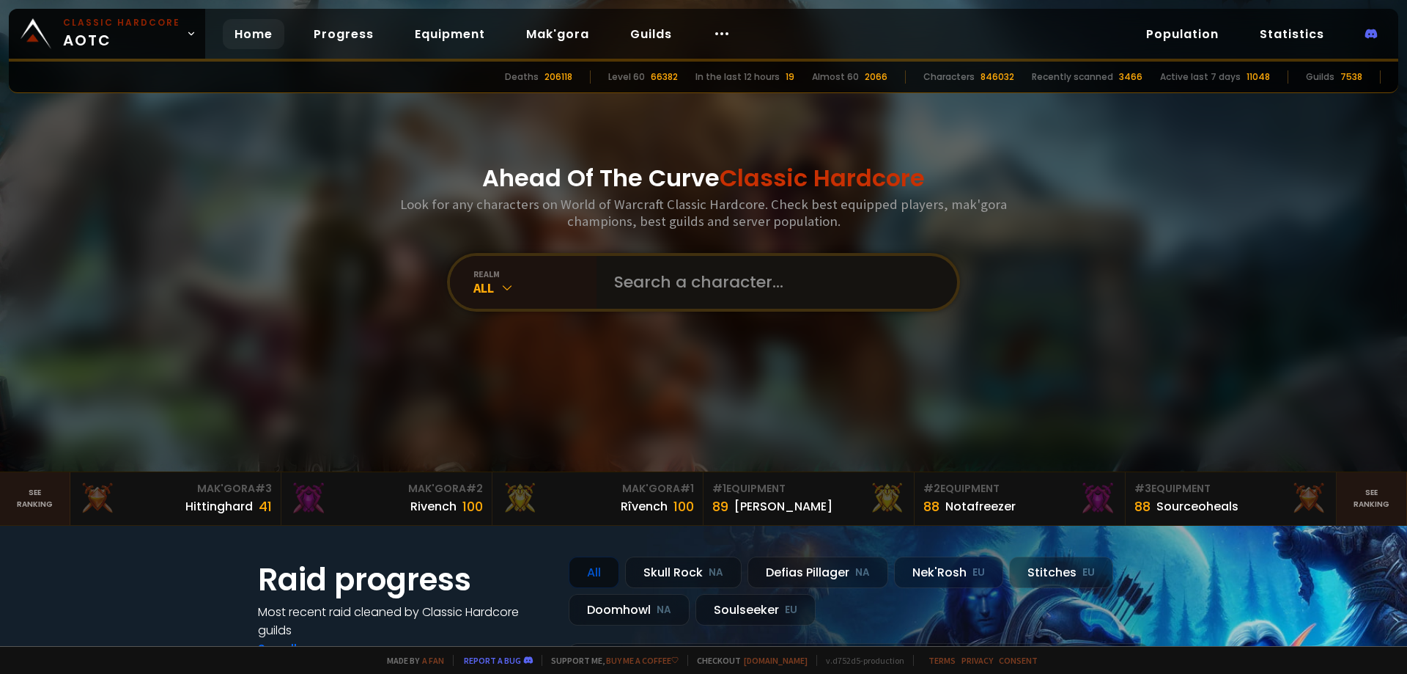
click at [665, 284] on input "text" at bounding box center [772, 282] width 334 height 53
paste input "Practicenow"
type input "Practicenow"
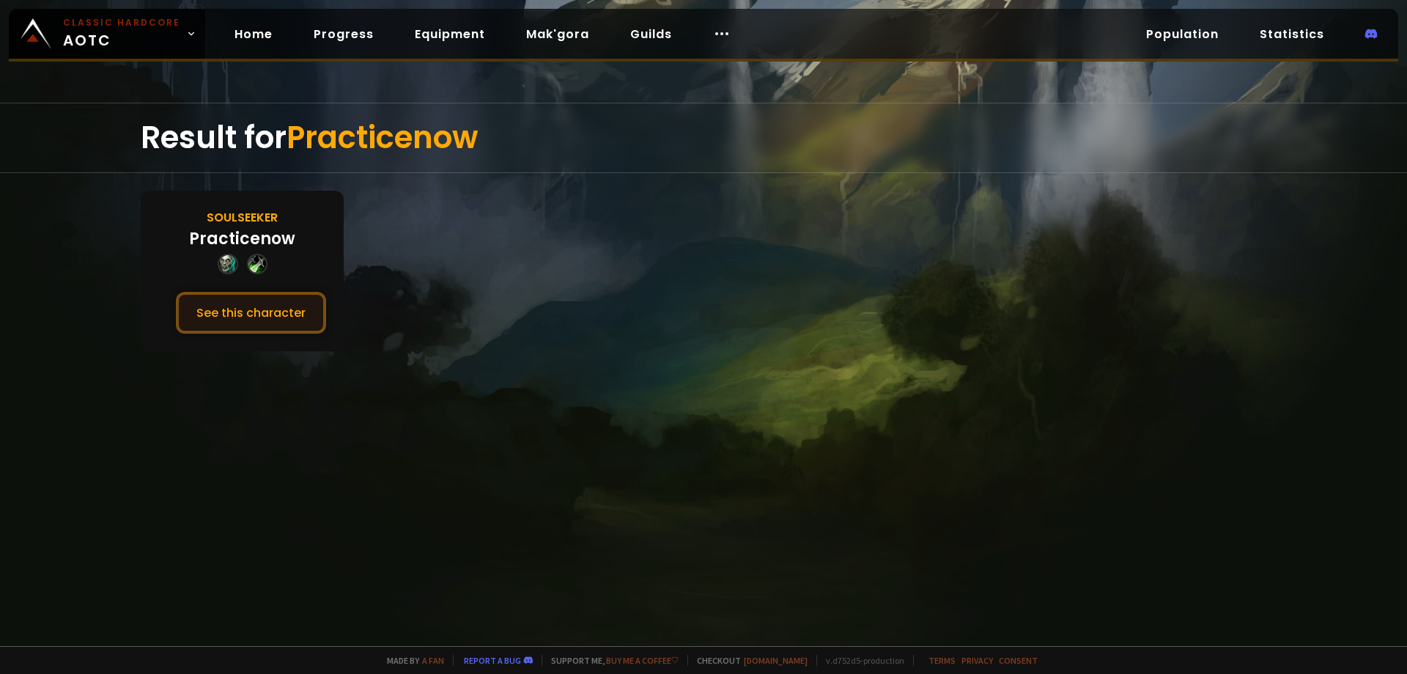
click at [287, 305] on button "See this character" at bounding box center [251, 313] width 150 height 42
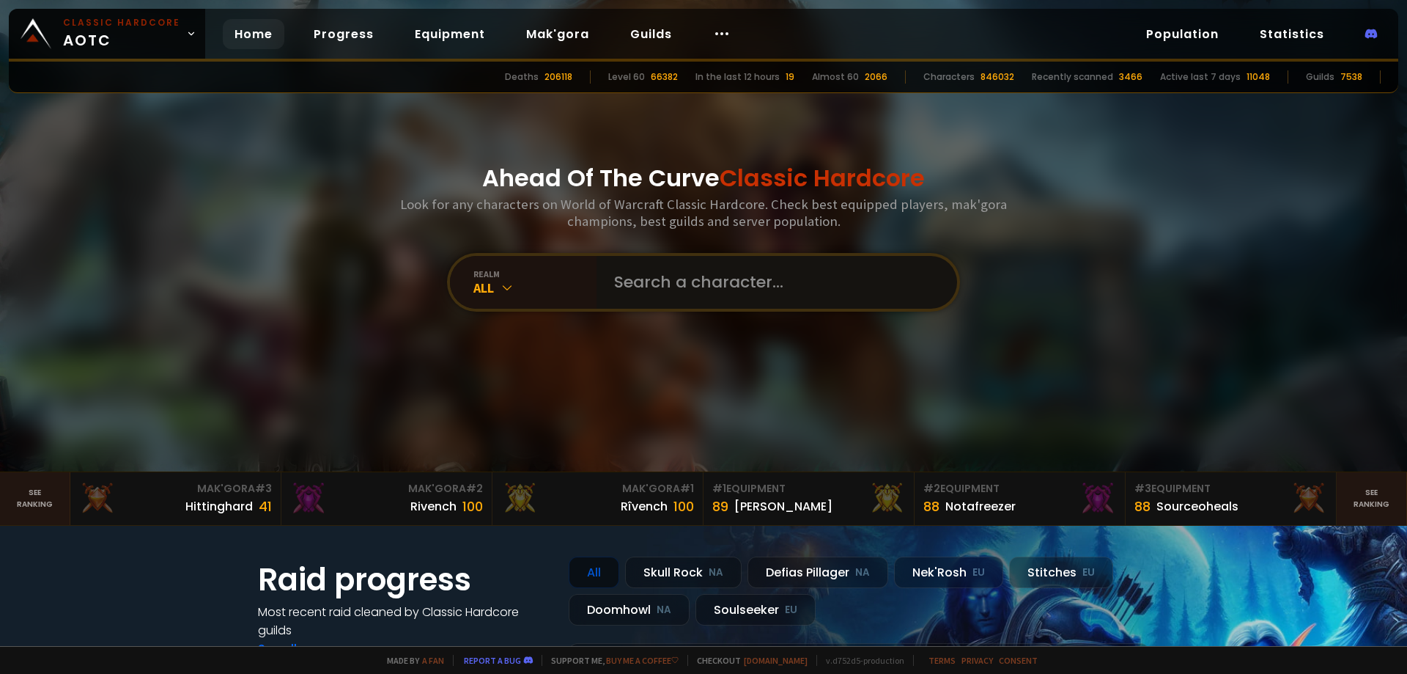
click at [680, 282] on input "text" at bounding box center [772, 282] width 334 height 53
paste input "Sailar"
type input "Sailar"
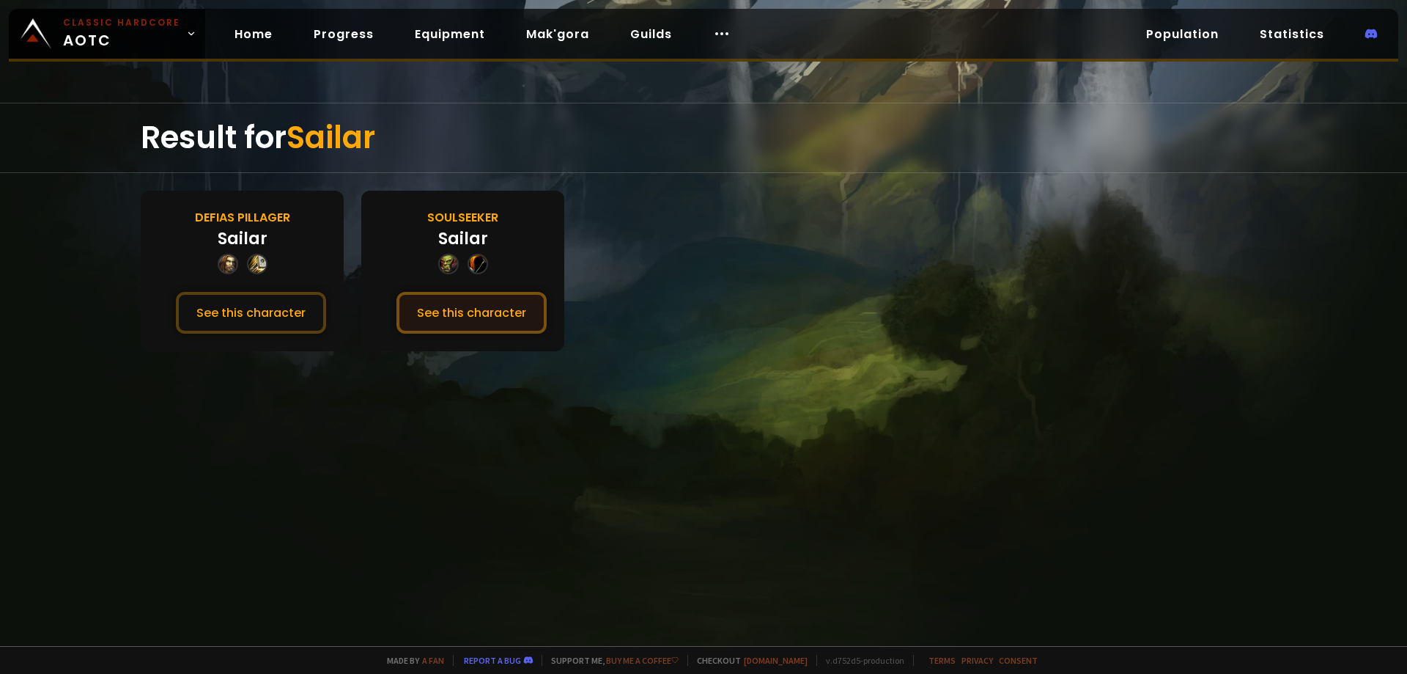
click at [471, 308] on button "See this character" at bounding box center [471, 313] width 150 height 42
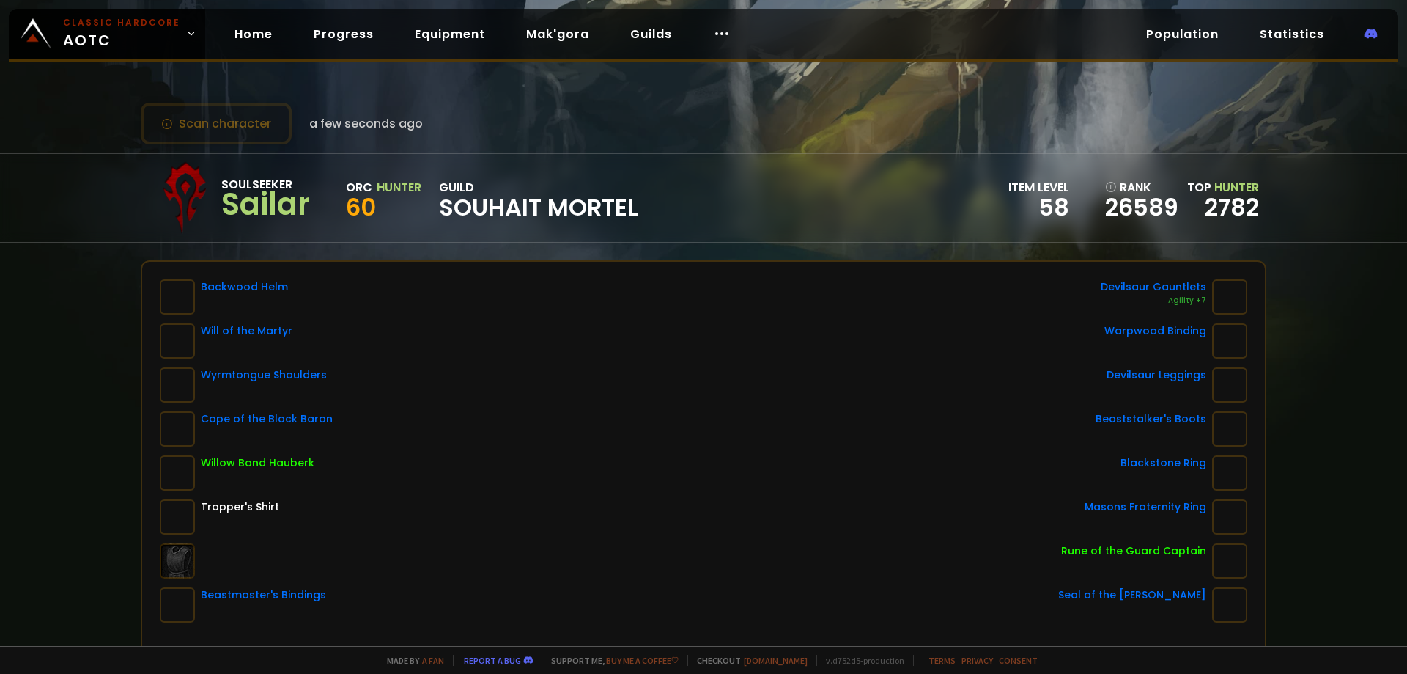
scroll to position [73, 0]
